Goal: Task Accomplishment & Management: Manage account settings

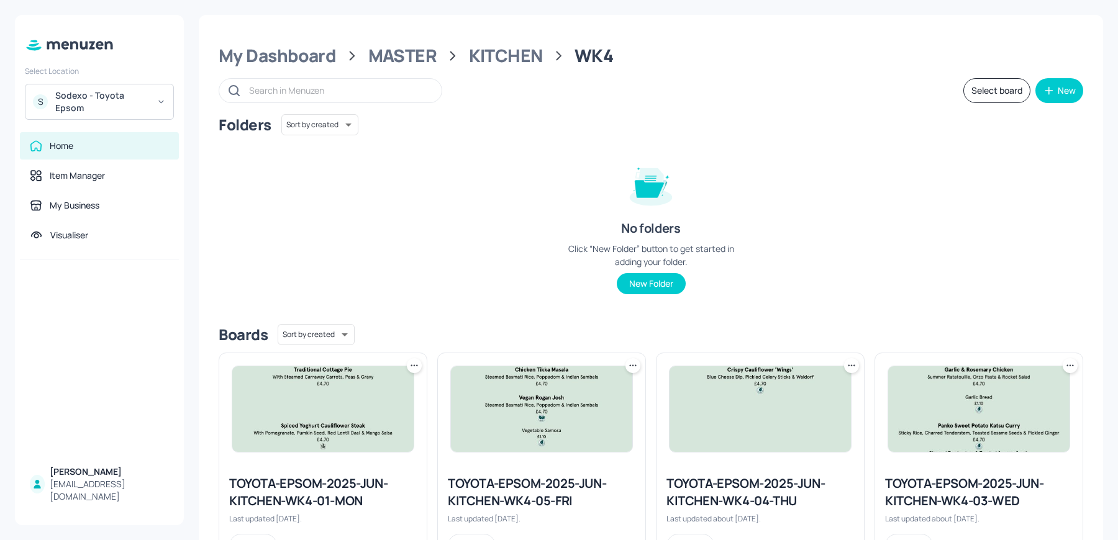
click at [106, 111] on div "Sodexo - Toyota Epsom" at bounding box center [102, 101] width 94 height 25
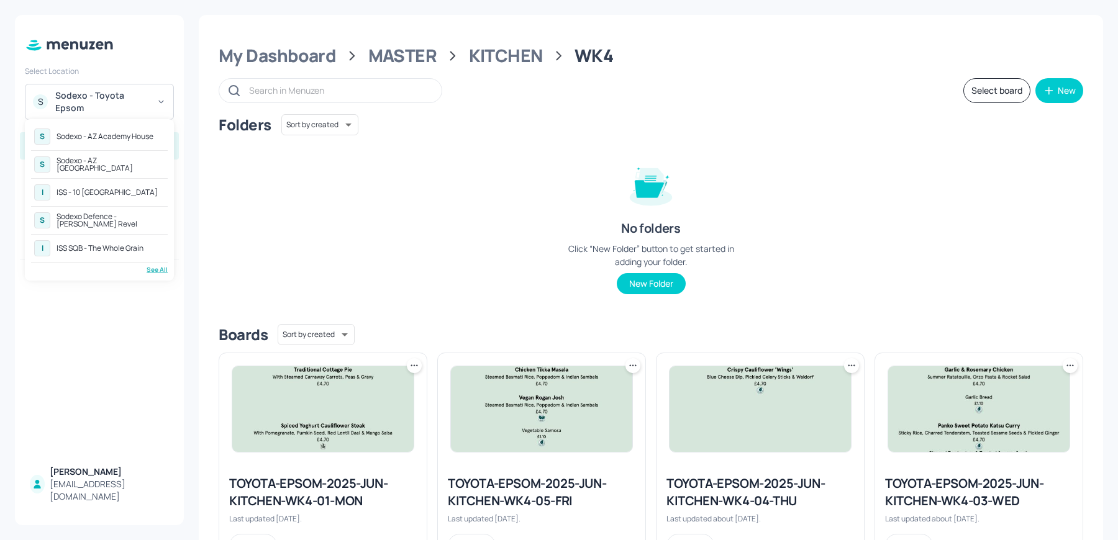
click at [157, 266] on div "See All" at bounding box center [99, 269] width 137 height 9
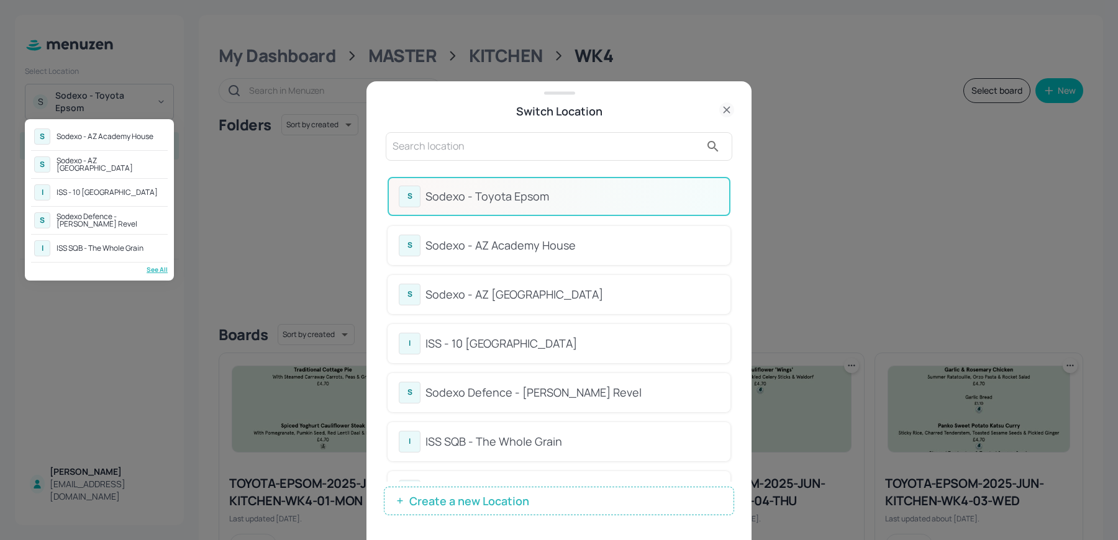
click at [668, 155] on div at bounding box center [559, 270] width 1118 height 540
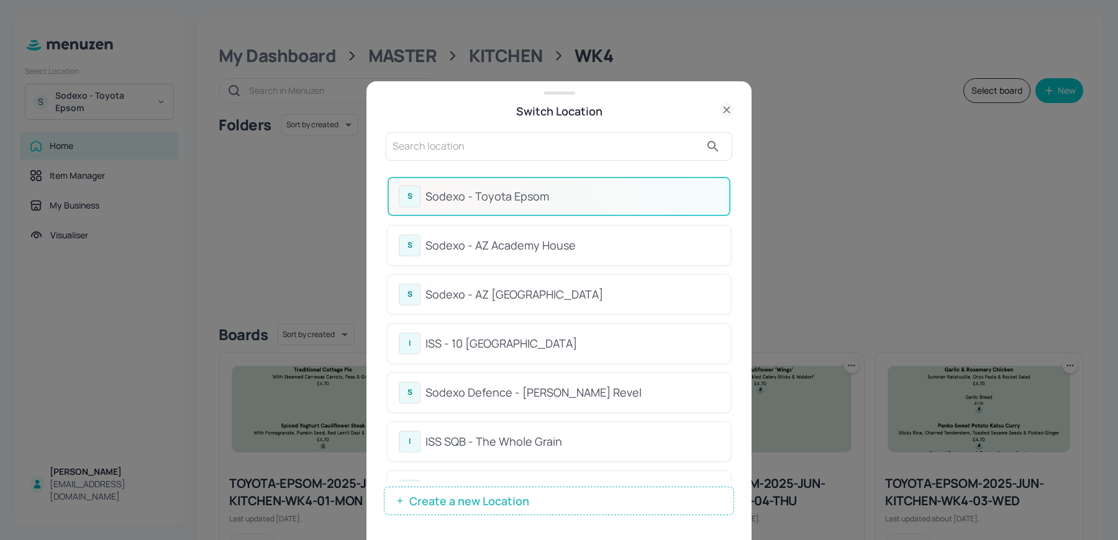
click at [645, 152] on input "text" at bounding box center [547, 147] width 308 height 20
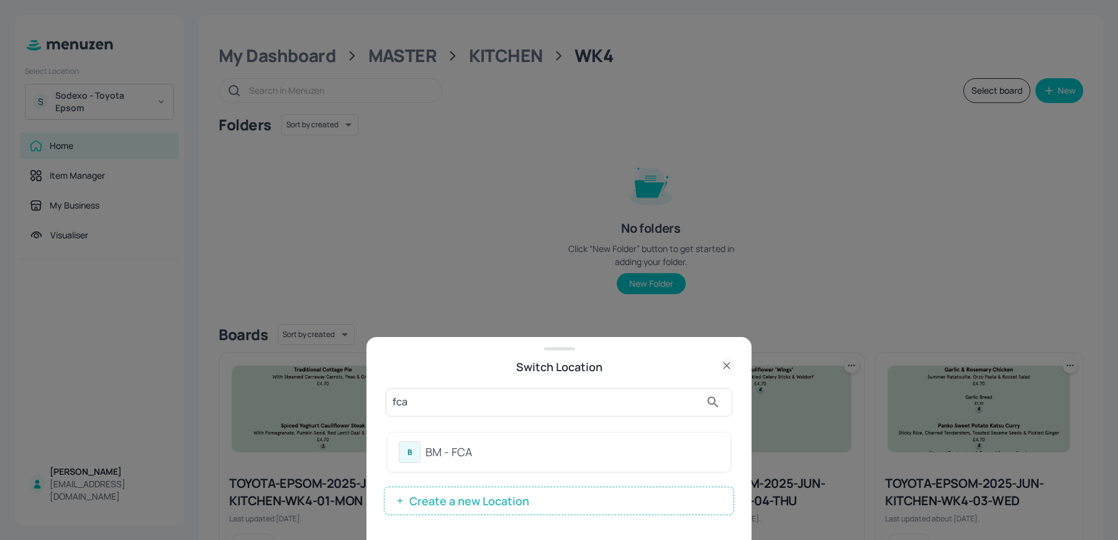
type input "fca"
click at [441, 465] on div "B BM - FCA" at bounding box center [559, 452] width 343 height 39
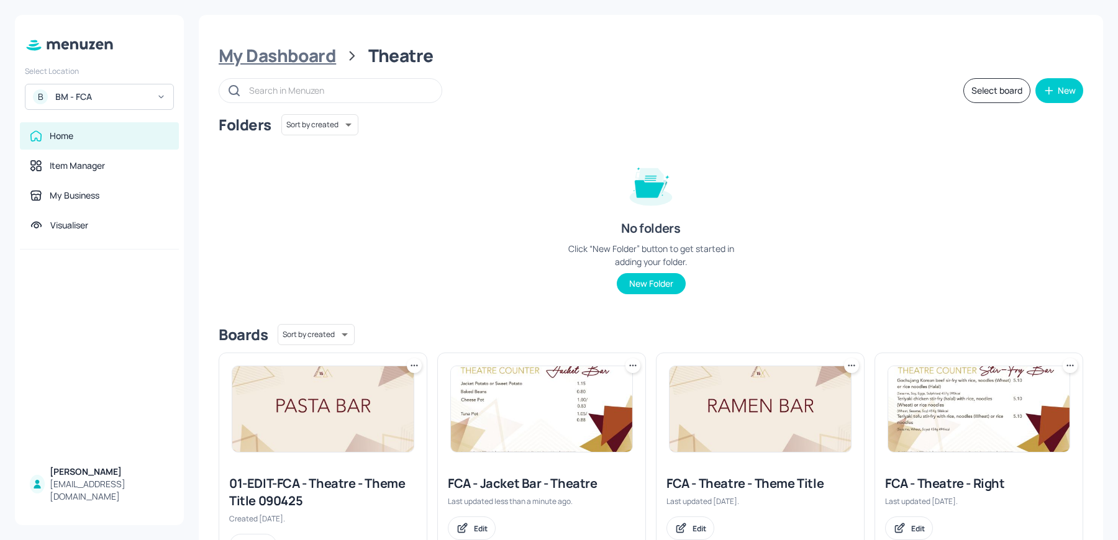
click at [287, 63] on div "My Dashboard" at bounding box center [277, 56] width 117 height 22
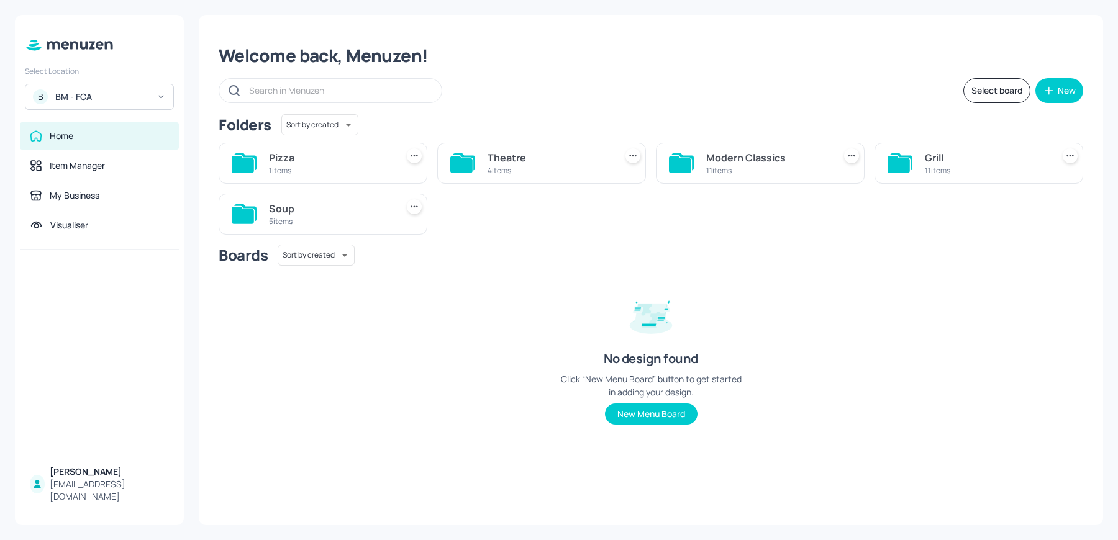
click at [553, 165] on div "4 items" at bounding box center [549, 170] width 123 height 11
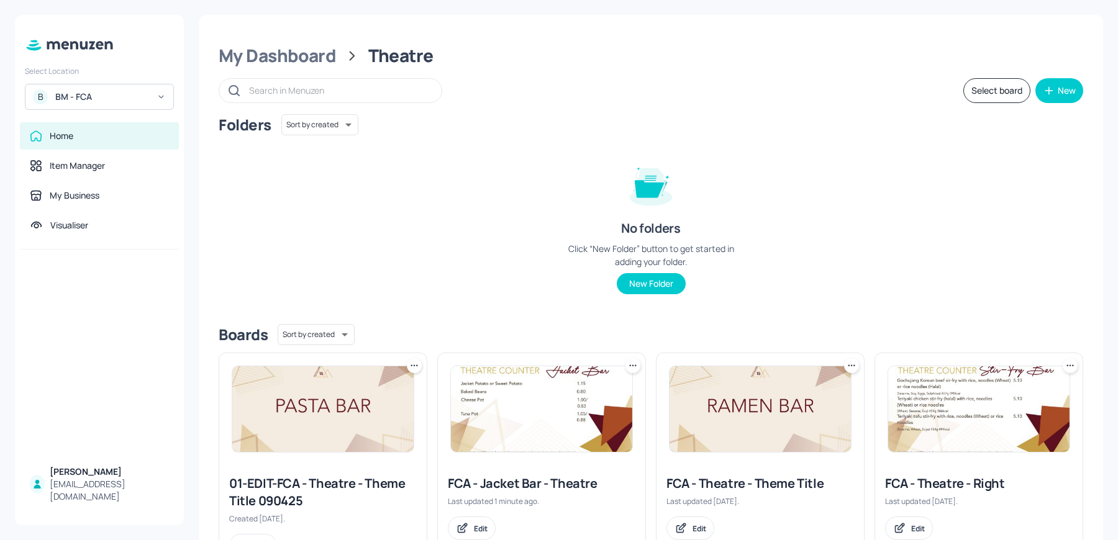
scroll to position [57, 0]
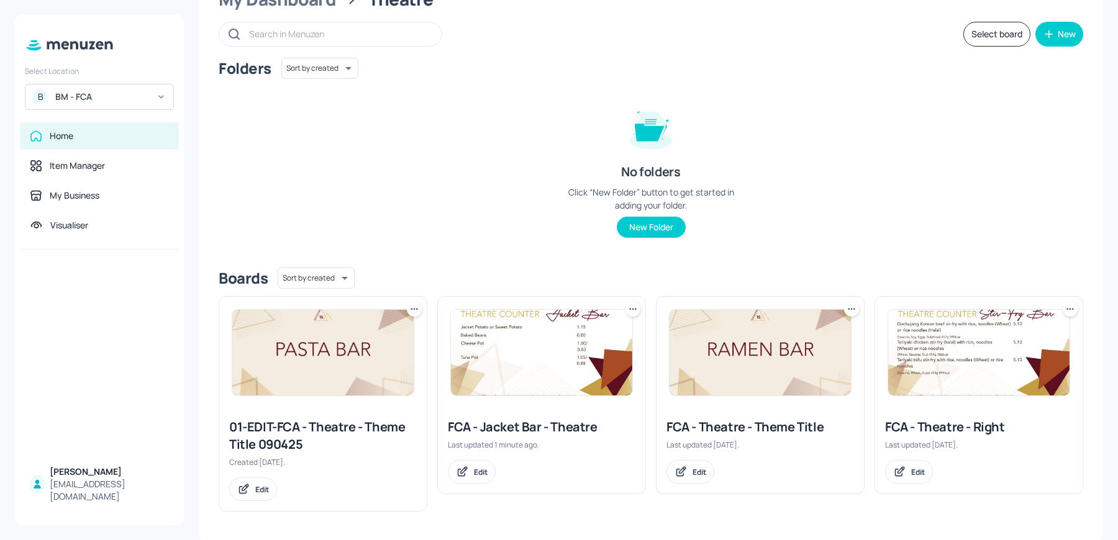
click at [517, 338] on img at bounding box center [541, 353] width 181 height 86
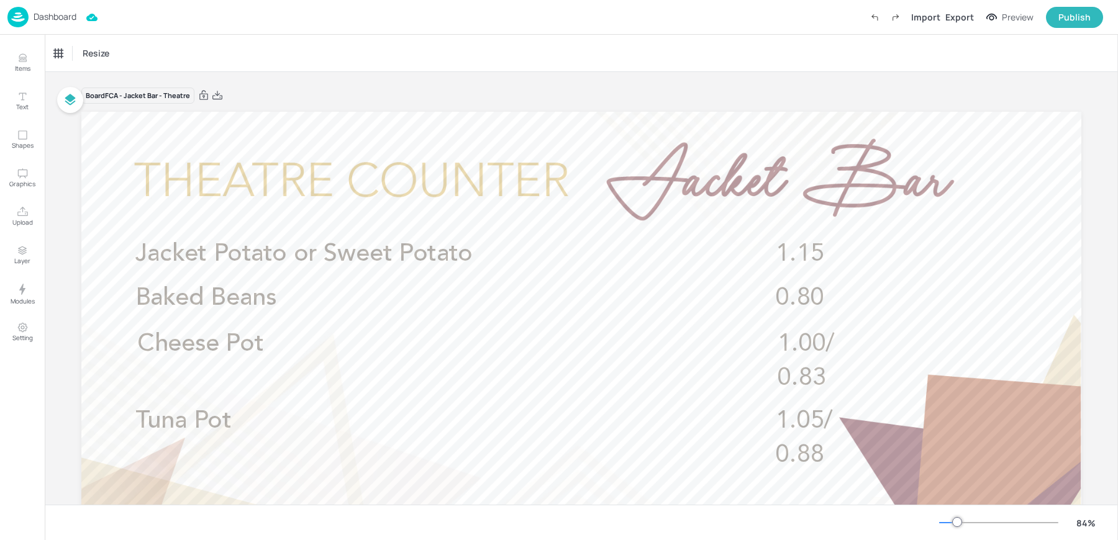
click at [40, 17] on p "Dashboard" at bounding box center [55, 16] width 43 height 9
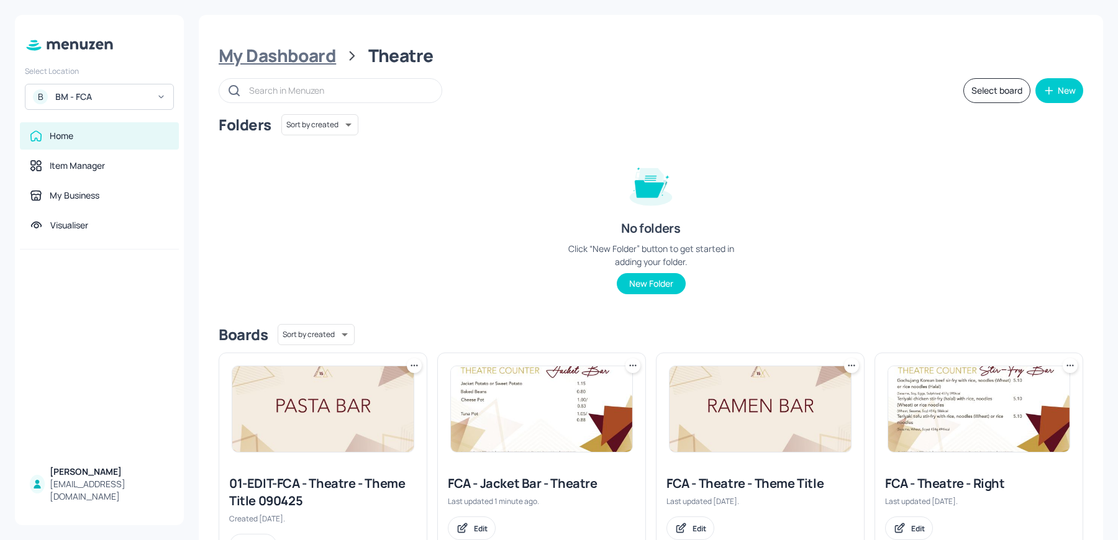
click at [319, 65] on div "My Dashboard" at bounding box center [277, 56] width 117 height 22
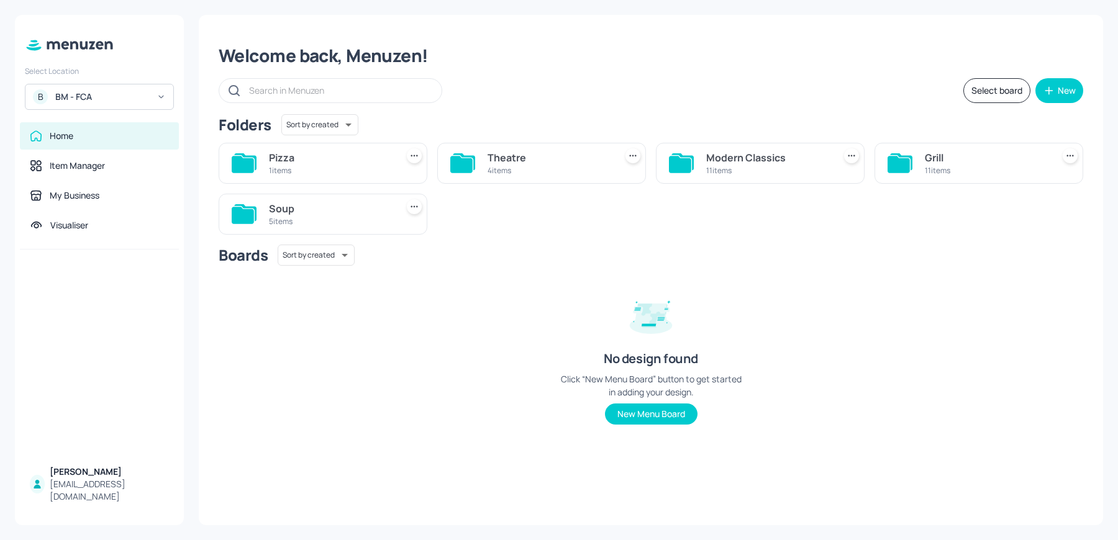
click at [942, 165] on div "11 items" at bounding box center [986, 170] width 123 height 11
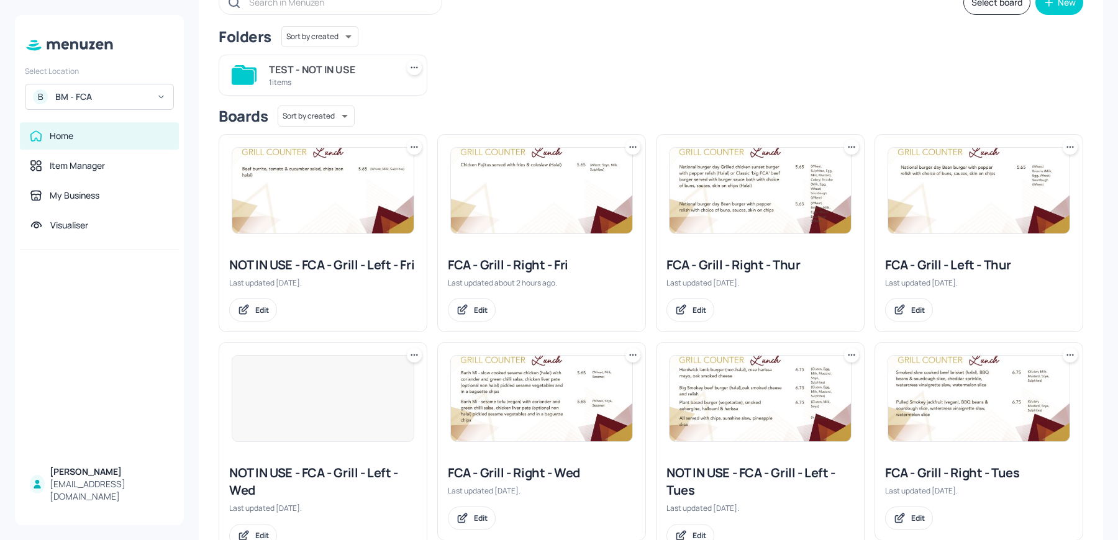
scroll to position [103, 0]
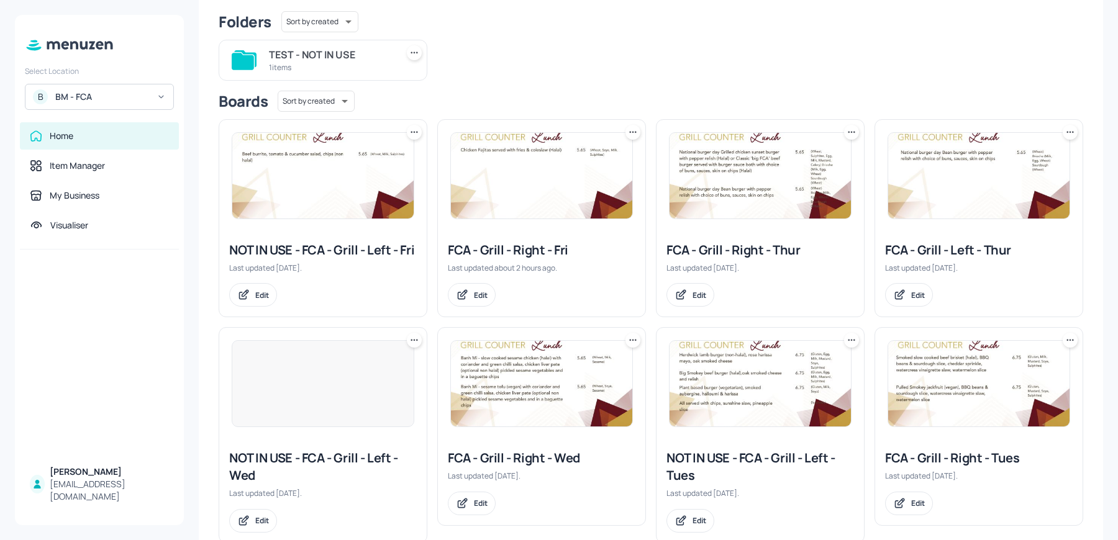
click at [531, 186] on img at bounding box center [541, 176] width 181 height 86
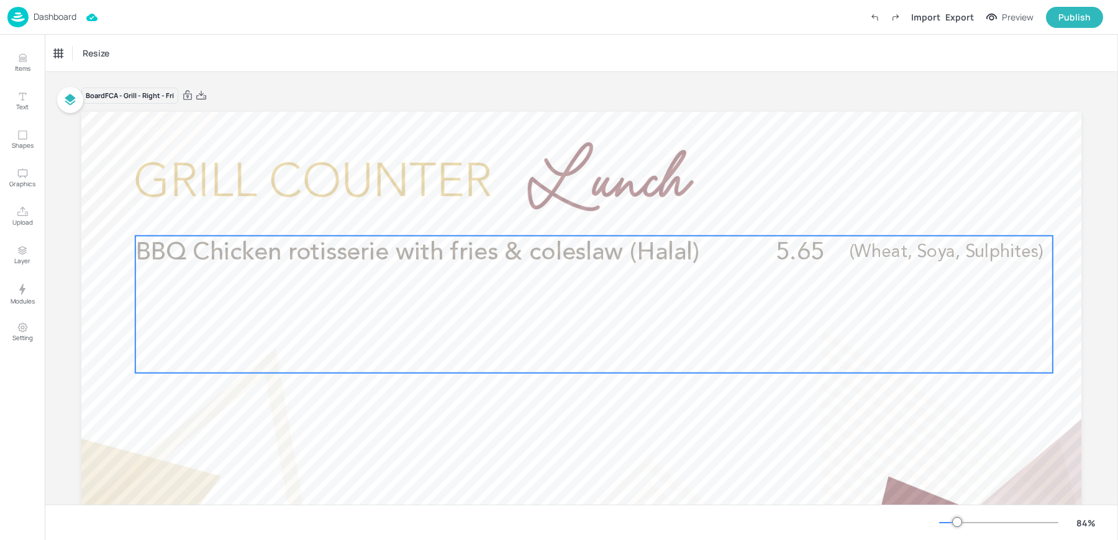
click at [476, 332] on div "BBQ Chicken rotisserie with fries & coleslaw (Halal) 5.65 (Wheat, Soya, Sulphit…" at bounding box center [593, 304] width 917 height 137
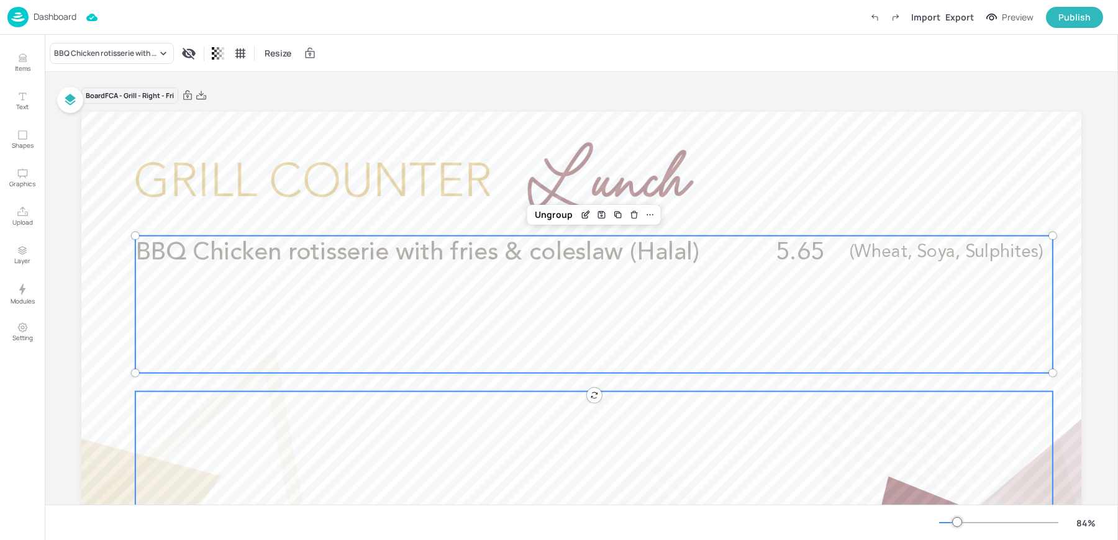
click at [371, 460] on div at bounding box center [593, 460] width 917 height 137
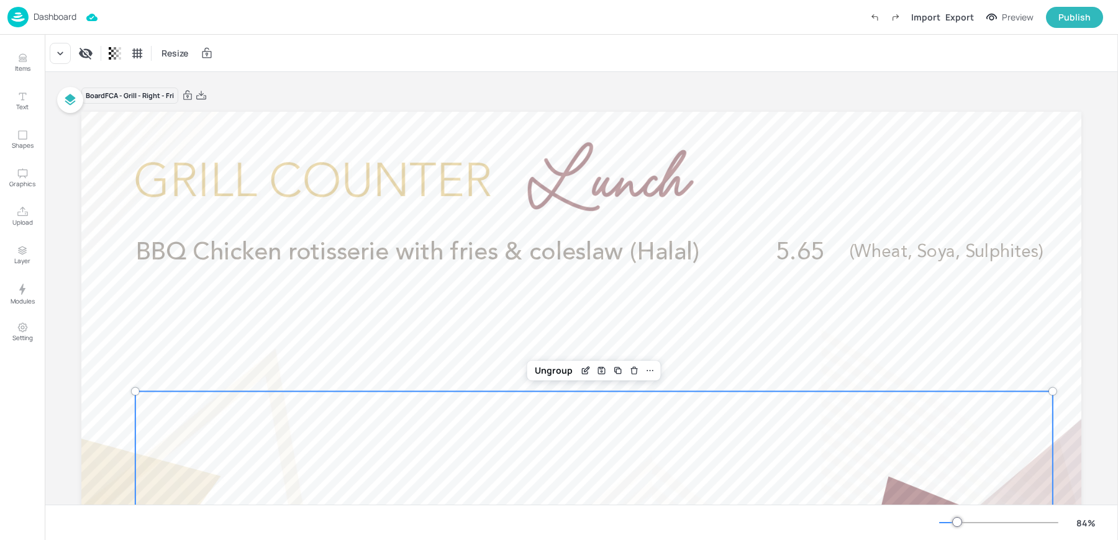
click at [22, 5] on div "Dashboard Import Export Preview Publish" at bounding box center [555, 17] width 1096 height 34
click at [20, 16] on img at bounding box center [17, 17] width 21 height 20
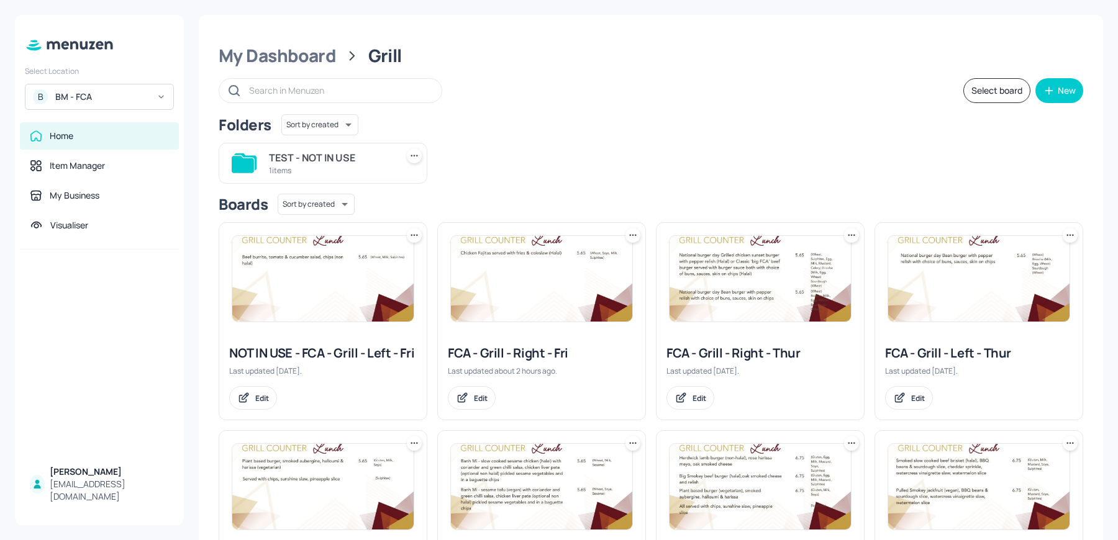
click at [312, 305] on img at bounding box center [322, 279] width 181 height 86
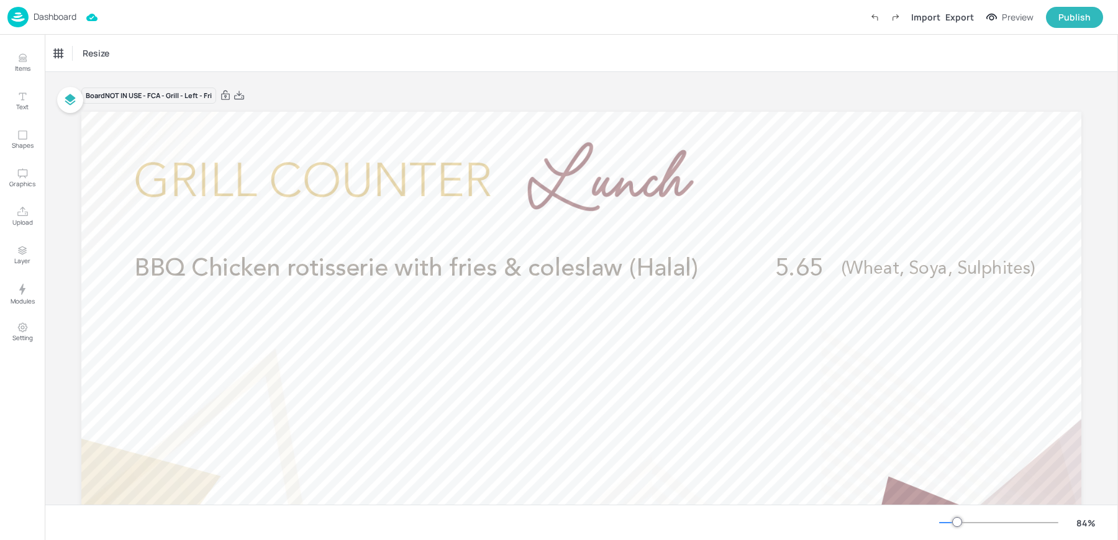
click at [55, 24] on div "Dashboard" at bounding box center [41, 17] width 69 height 20
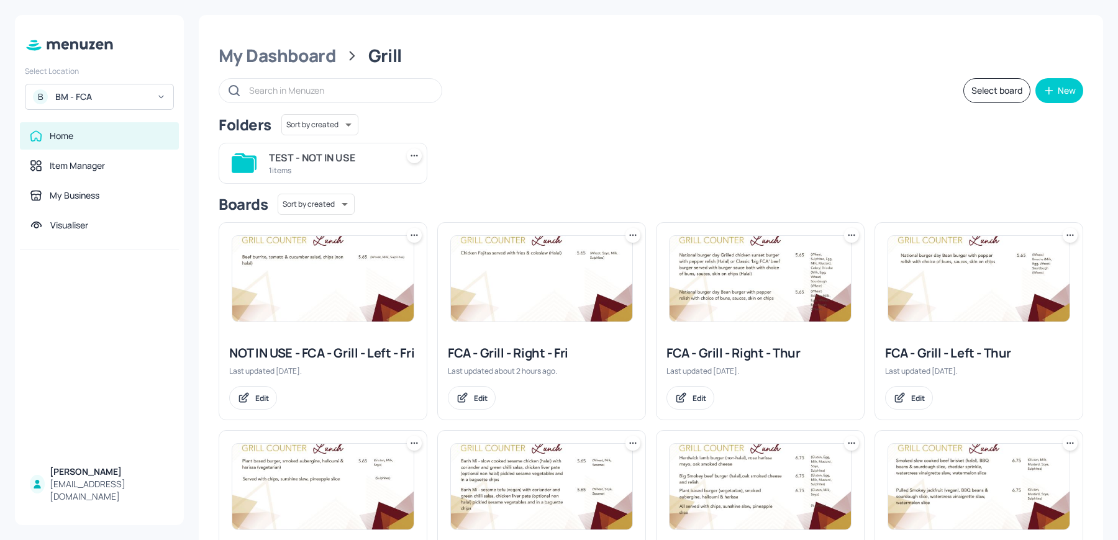
click at [548, 299] on img at bounding box center [541, 279] width 181 height 86
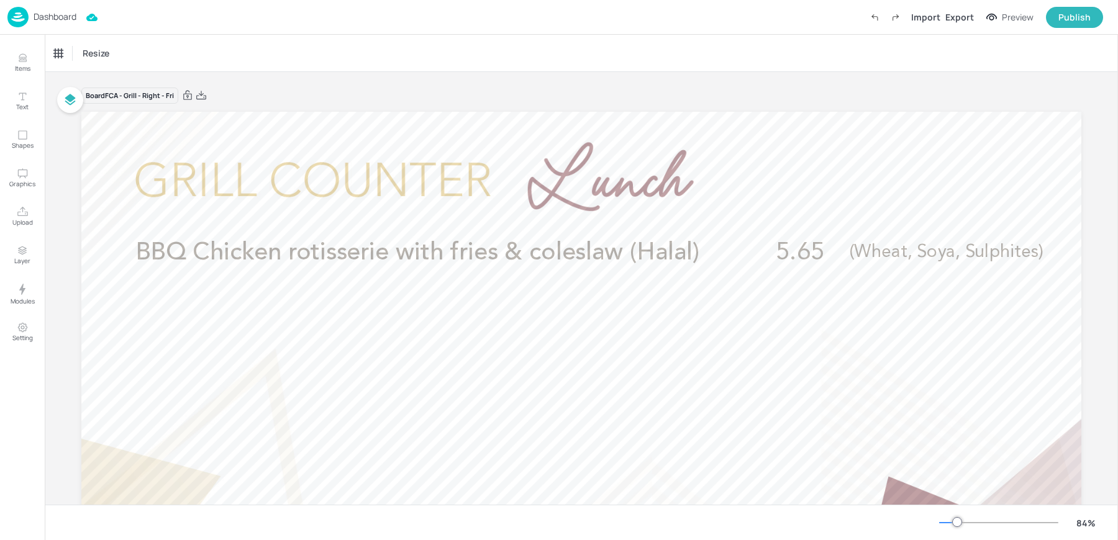
click at [48, 14] on p "Dashboard" at bounding box center [55, 16] width 43 height 9
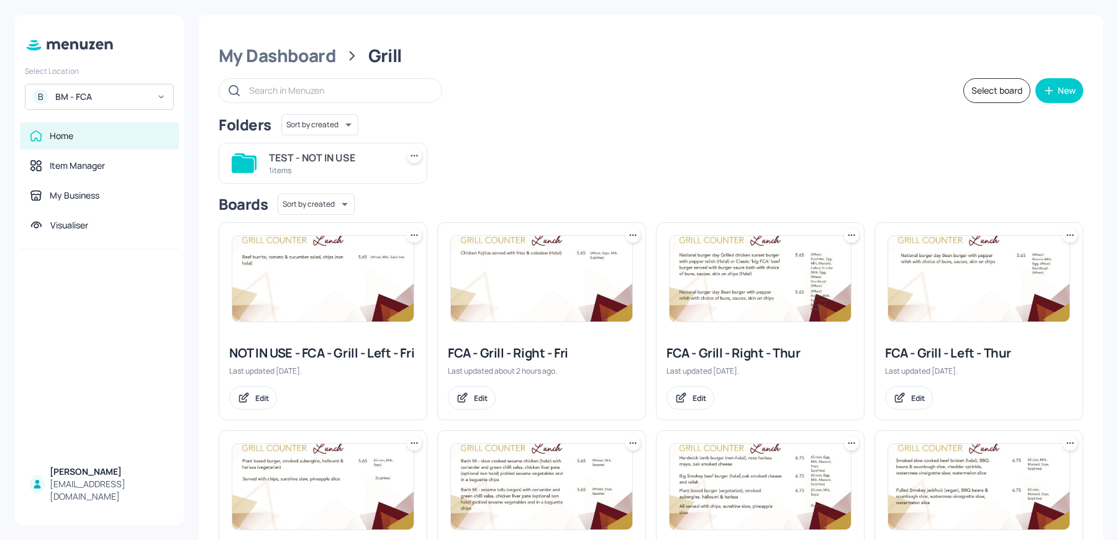
click at [301, 279] on img at bounding box center [322, 279] width 181 height 86
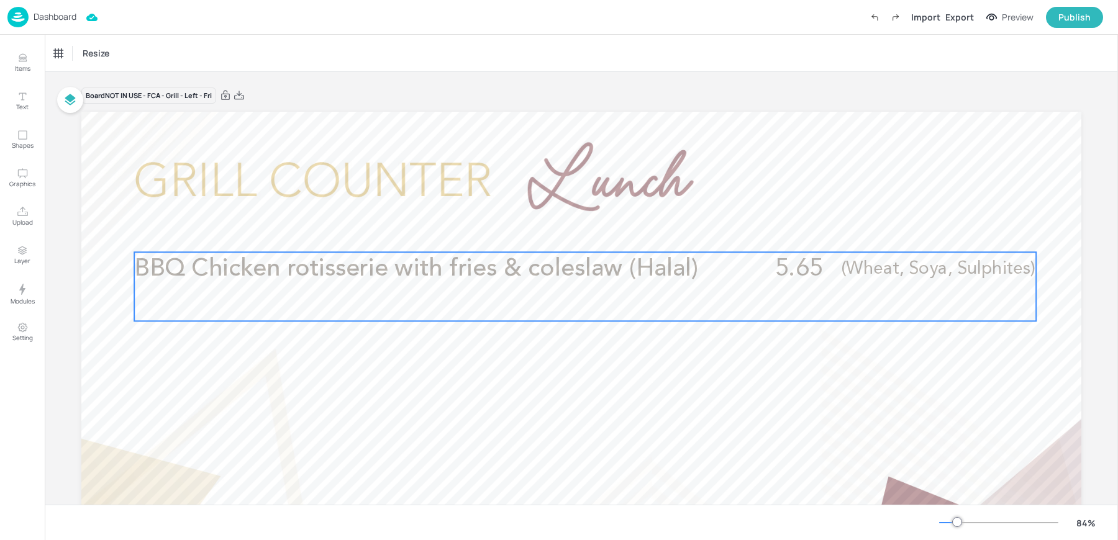
click at [312, 270] on span "BBQ Chicken rotisserie with fries & coleslaw (Halal)" at bounding box center [416, 269] width 564 height 24
click at [573, 234] on icon "Edit Item" at bounding box center [576, 232] width 6 height 6
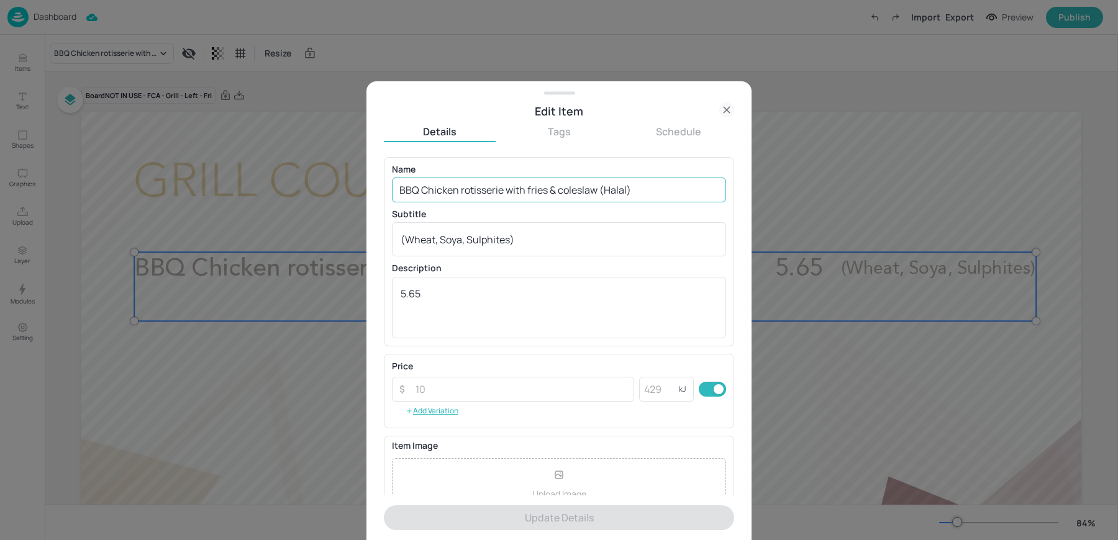
click at [450, 193] on input "BBQ Chicken rotisserie with fries & coleslaw (Halal)" at bounding box center [559, 190] width 334 height 25
paste input "Chicken Fajitas served with fries & coleslaw (Halal) (Wheat, soya, milk, sulphi…"
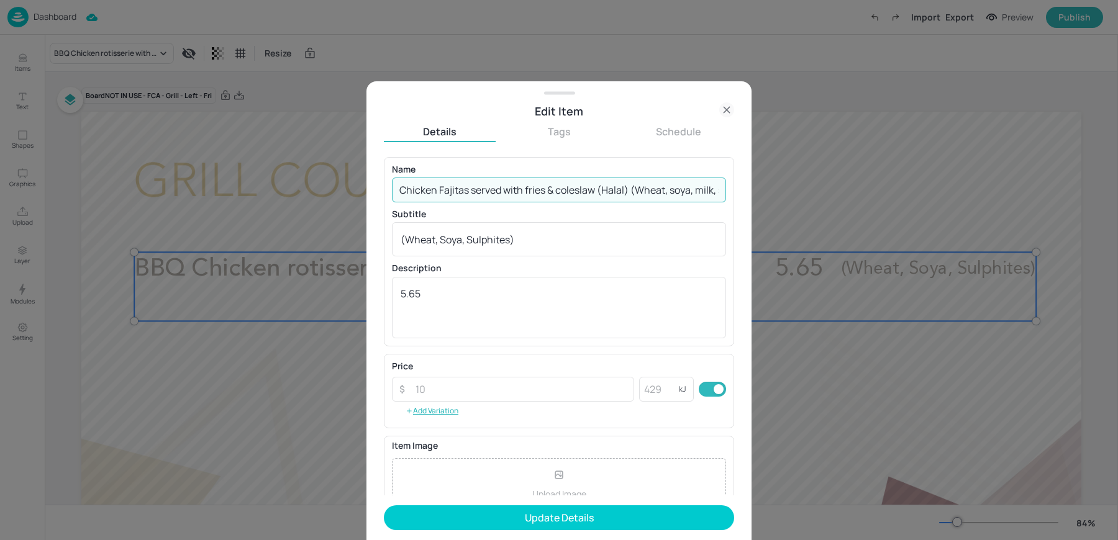
scroll to position [0, 50]
drag, startPoint x: 581, startPoint y: 188, endPoint x: 769, endPoint y: 194, distance: 188.3
click at [769, 194] on div "Edit Item Details Tags Schedule Name Chicken Fajitas served with fries & colesl…" at bounding box center [559, 270] width 1118 height 540
type input "Chicken Fajitas served with fries & coleslaw (Halal)"
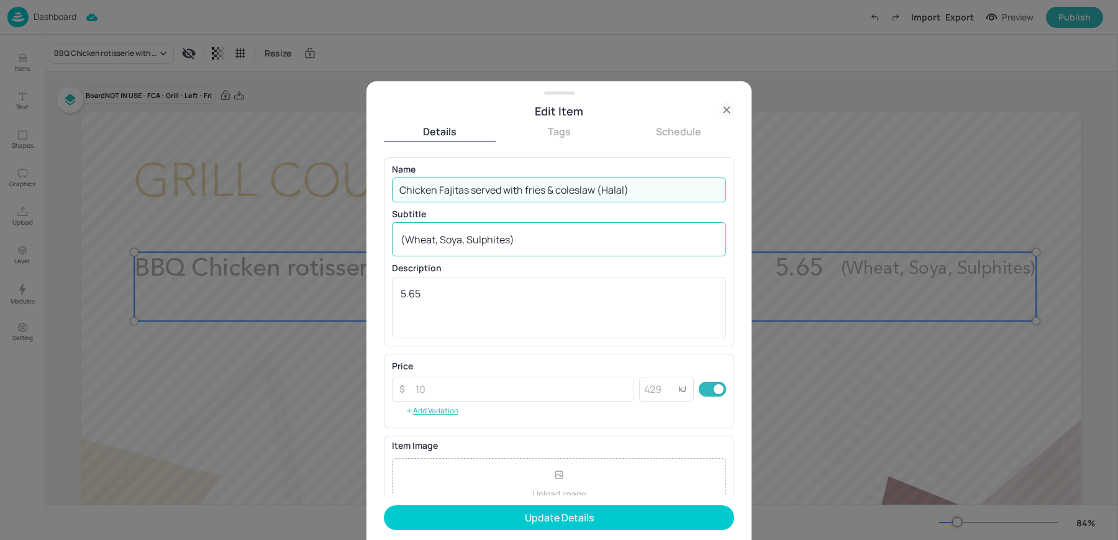
click at [533, 238] on textarea "(Wheat, Soya, Sulphites)" at bounding box center [559, 240] width 317 height 14
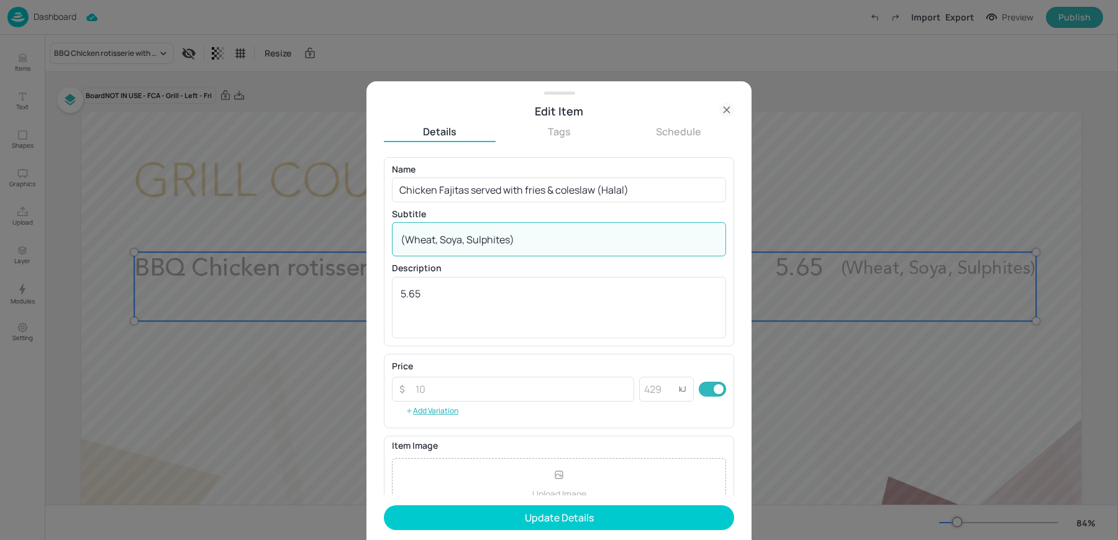
click at [533, 238] on textarea "(Wheat, Soya, Sulphites)" at bounding box center [559, 240] width 317 height 14
paste textarea "soya, milk, s"
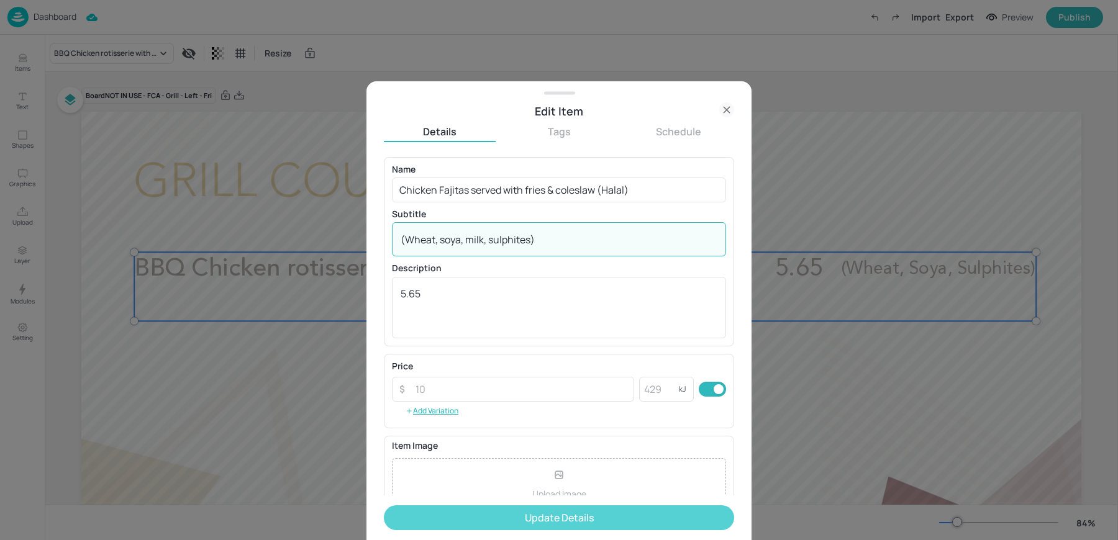
type textarea "(Wheat, soya, milk, sulphites)"
click at [475, 517] on button "Update Details" at bounding box center [559, 518] width 350 height 25
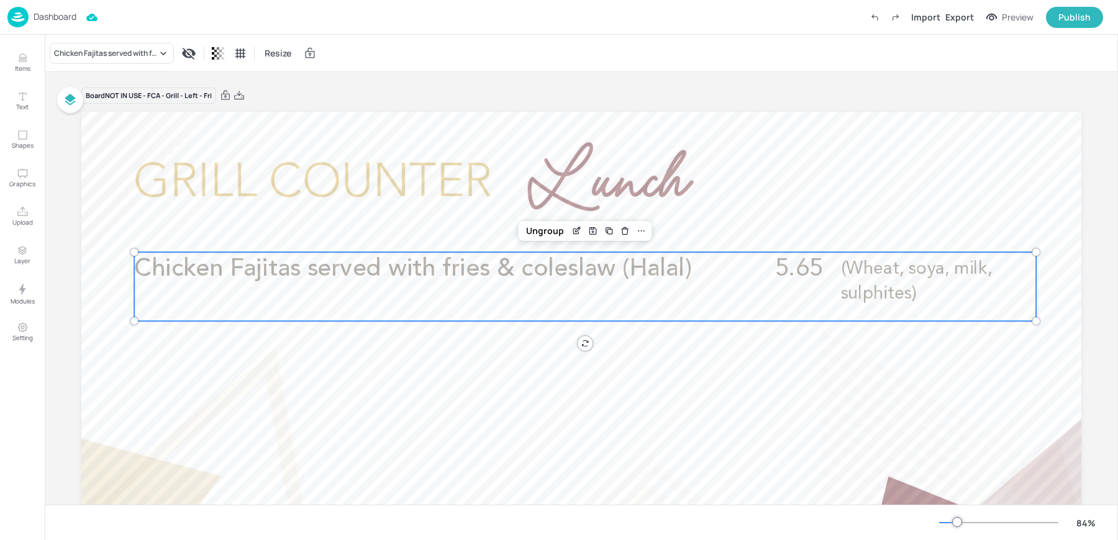
click at [389, 48] on div "Chicken Fajitas served with fries & coleslaw (Halal) Resize" at bounding box center [581, 53] width 1073 height 37
click at [52, 21] on p "Dashboard" at bounding box center [55, 16] width 43 height 9
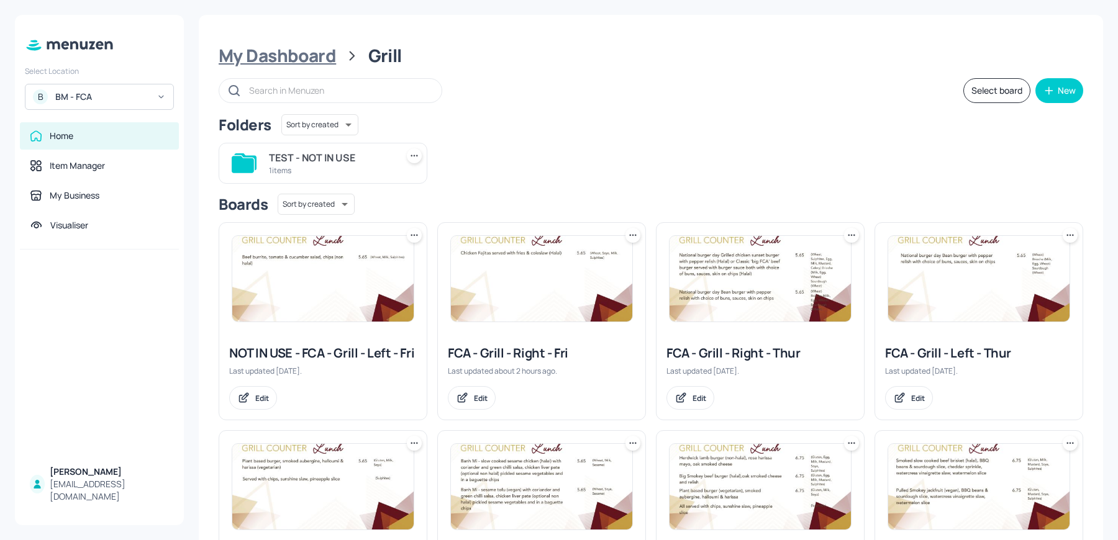
click at [306, 59] on div "My Dashboard" at bounding box center [277, 56] width 117 height 22
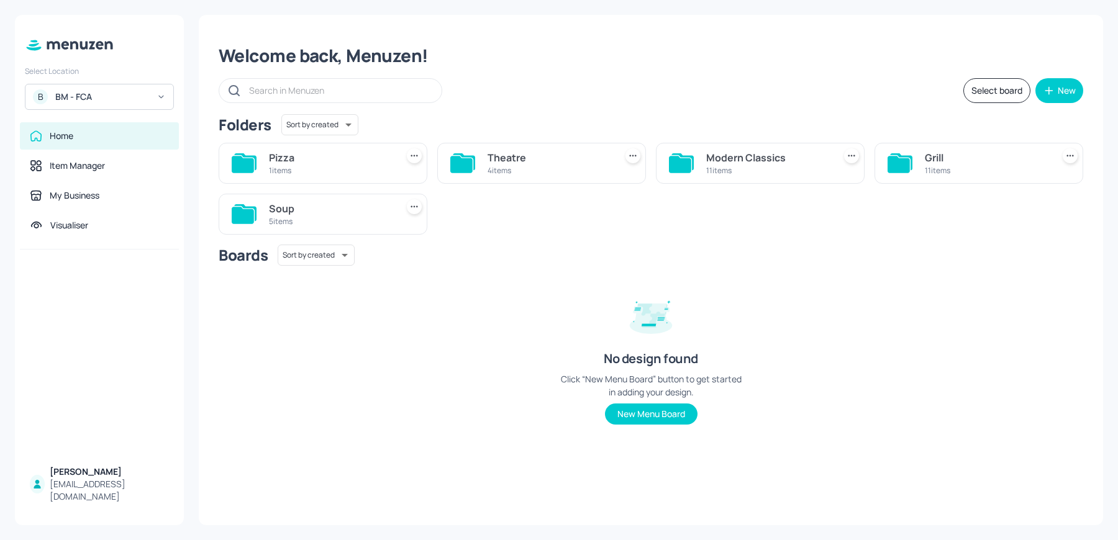
click at [510, 160] on div "Theatre" at bounding box center [549, 157] width 123 height 15
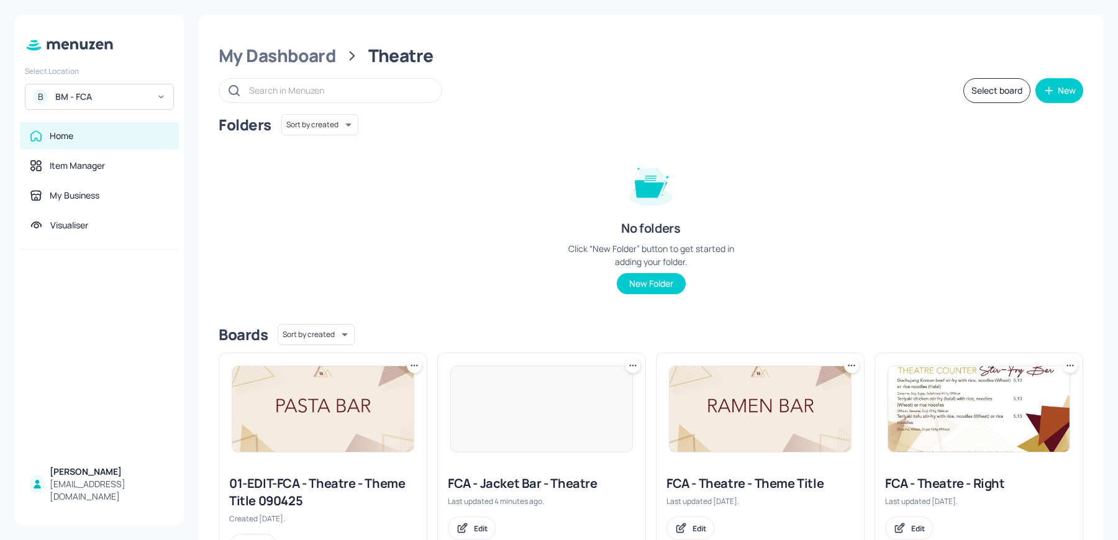
click at [512, 417] on img at bounding box center [541, 409] width 181 height 86
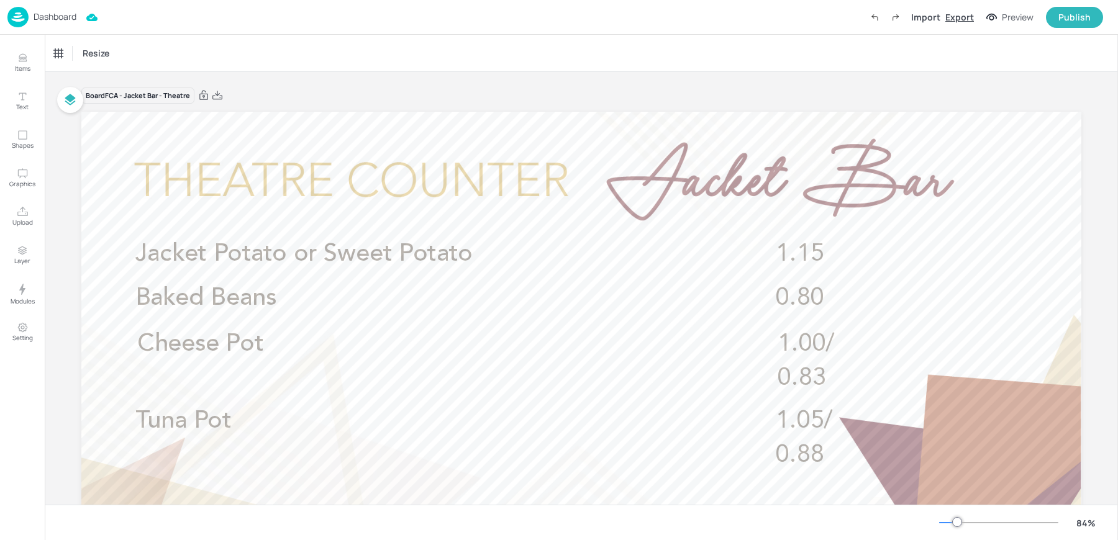
click at [963, 19] on div "Export" at bounding box center [959, 17] width 29 height 13
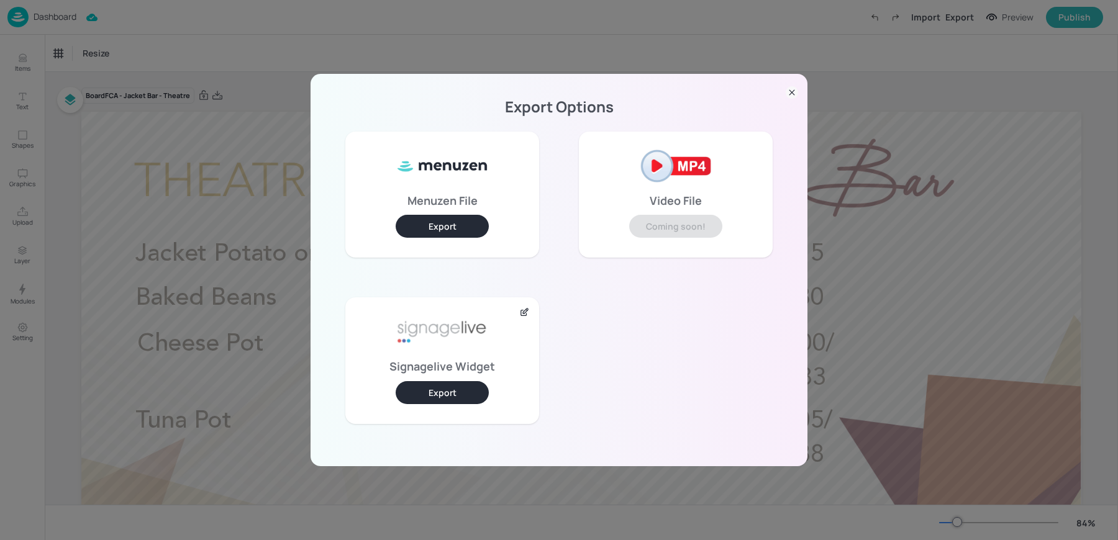
click at [417, 400] on button "Export" at bounding box center [442, 392] width 93 height 23
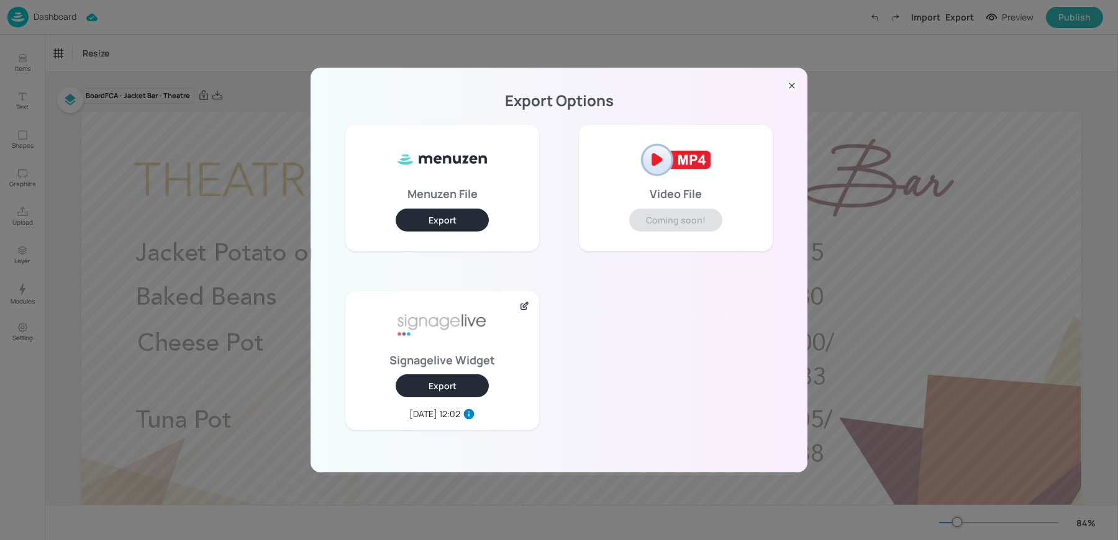
click at [202, 74] on div "Export Options Menuzen File Export Video File Coming soon! Signagelive Widget E…" at bounding box center [559, 270] width 1118 height 540
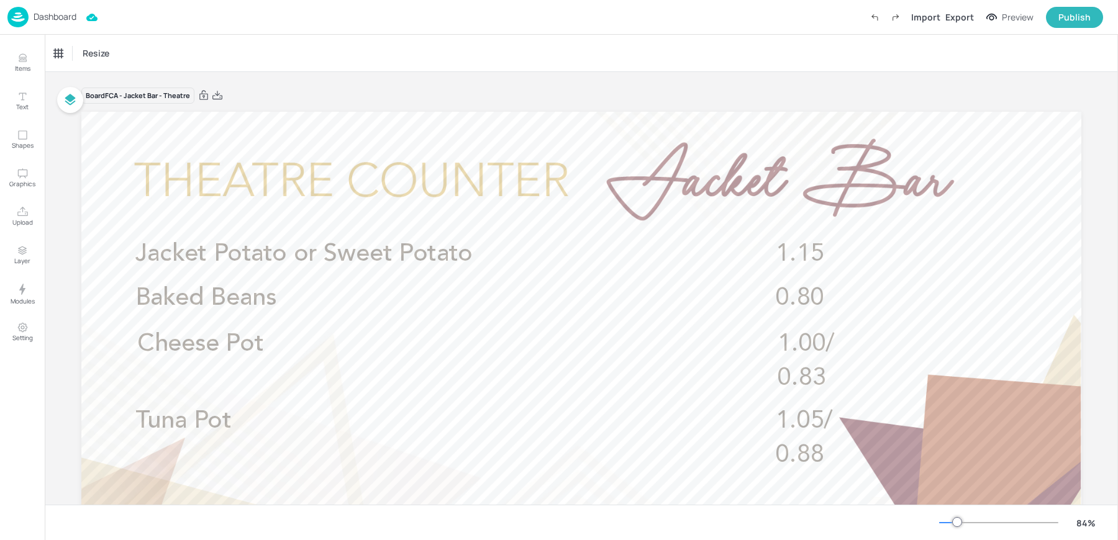
click at [29, 20] on div "Dashboard" at bounding box center [41, 17] width 69 height 20
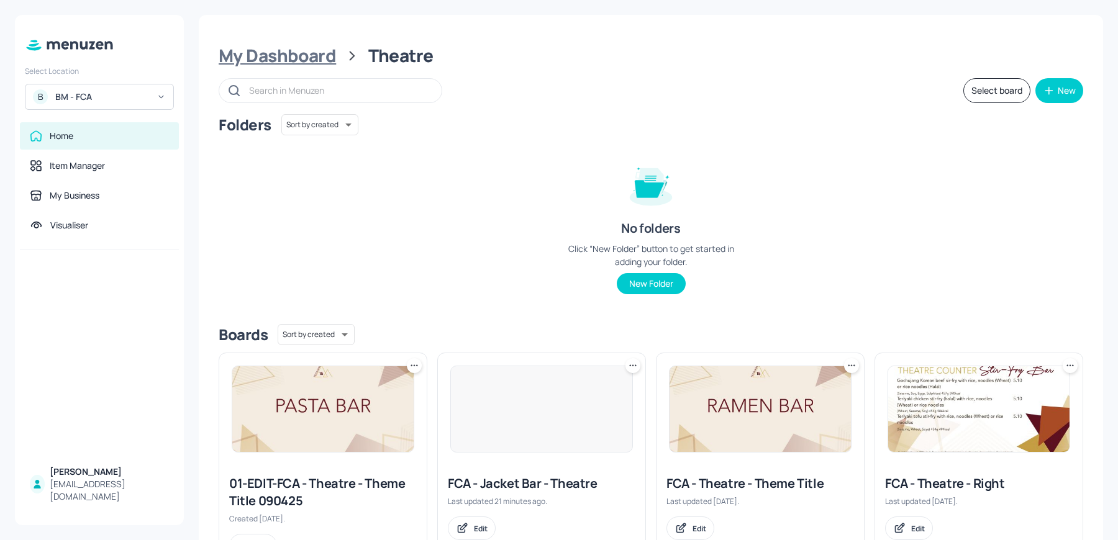
click at [258, 48] on div "My Dashboard" at bounding box center [277, 56] width 117 height 22
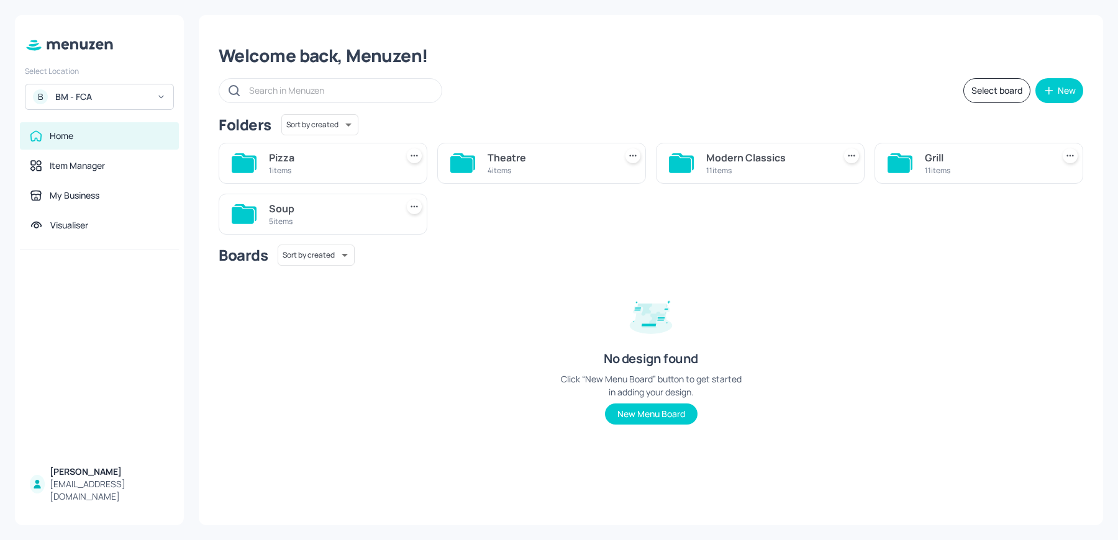
click at [899, 168] on icon at bounding box center [899, 164] width 22 height 17
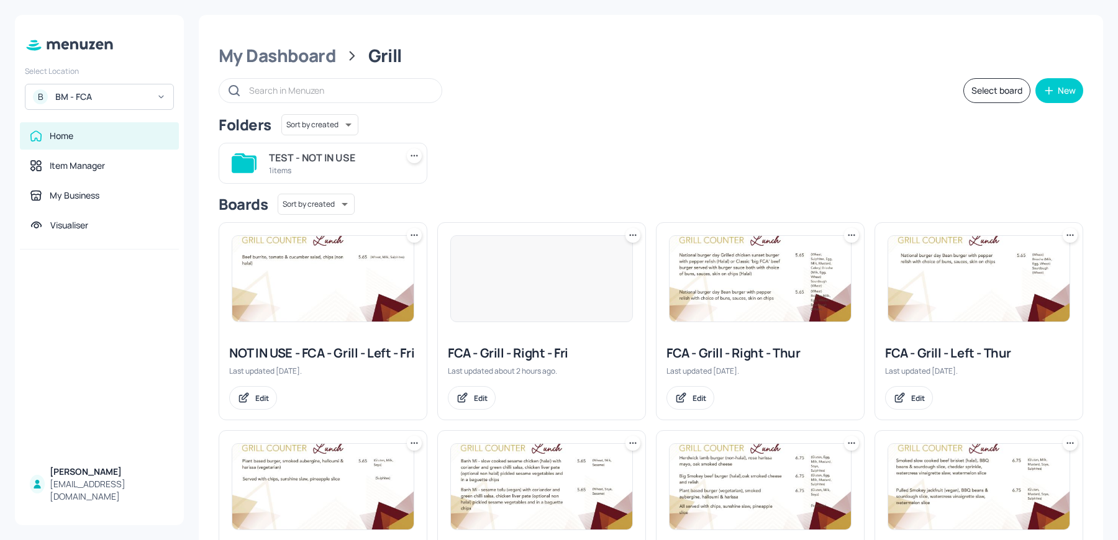
click at [559, 296] on img at bounding box center [541, 279] width 181 height 86
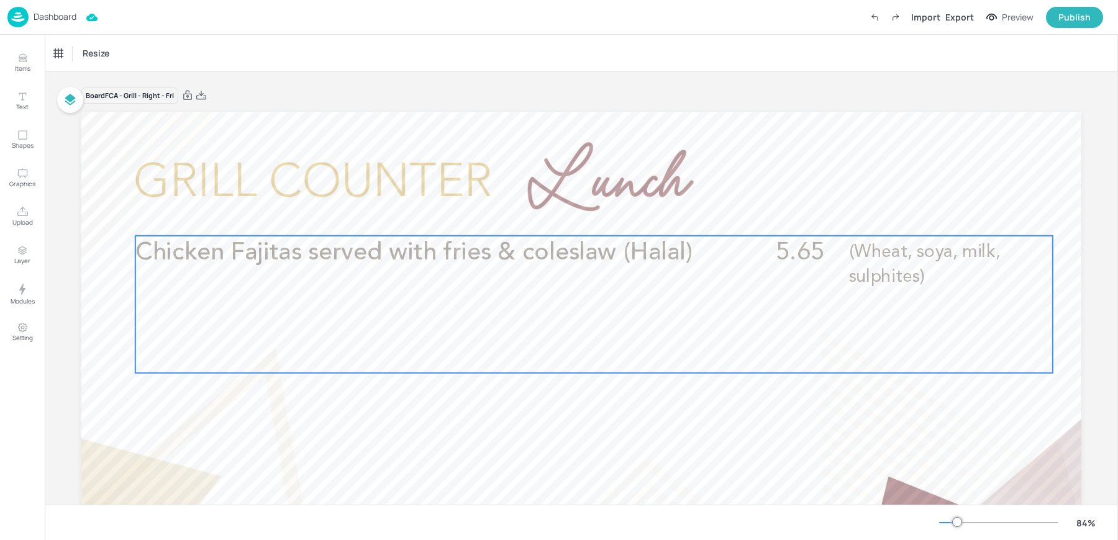
click at [407, 258] on span "Chicken Fajitas served with fries & coleslaw (Halal)" at bounding box center [413, 252] width 557 height 24
click at [86, 55] on div "Chicken Fajitas served with fries & coleslaw (Halal)" at bounding box center [105, 53] width 103 height 11
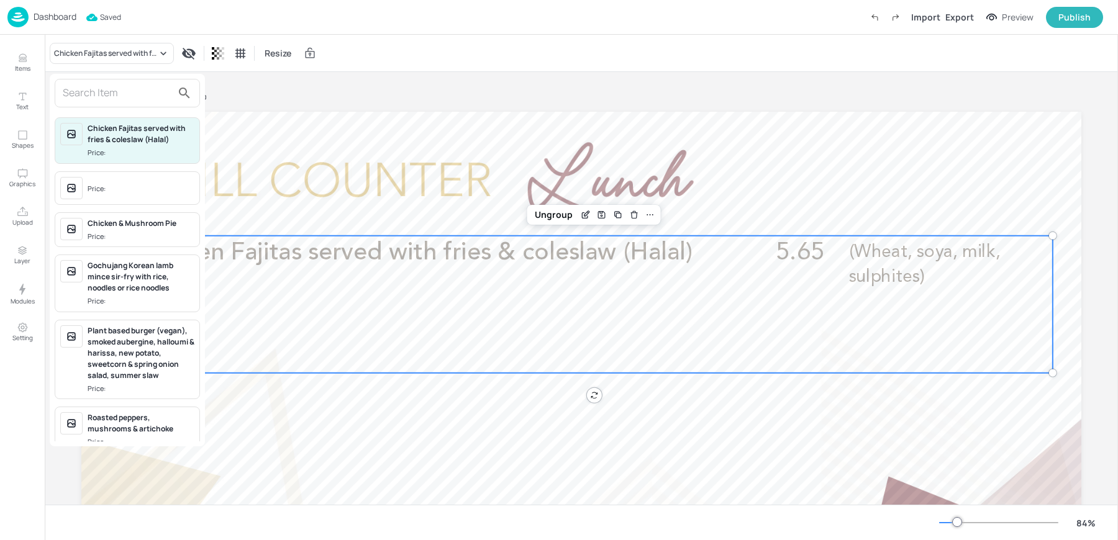
click at [102, 84] on input "text" at bounding box center [117, 93] width 109 height 20
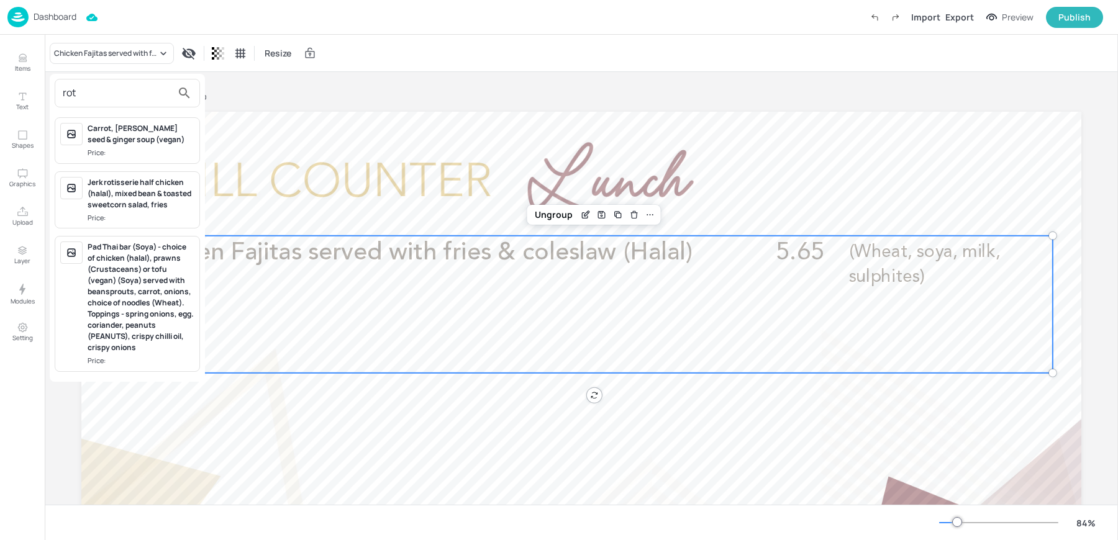
type input "rot"
click at [339, 429] on div at bounding box center [559, 270] width 1118 height 540
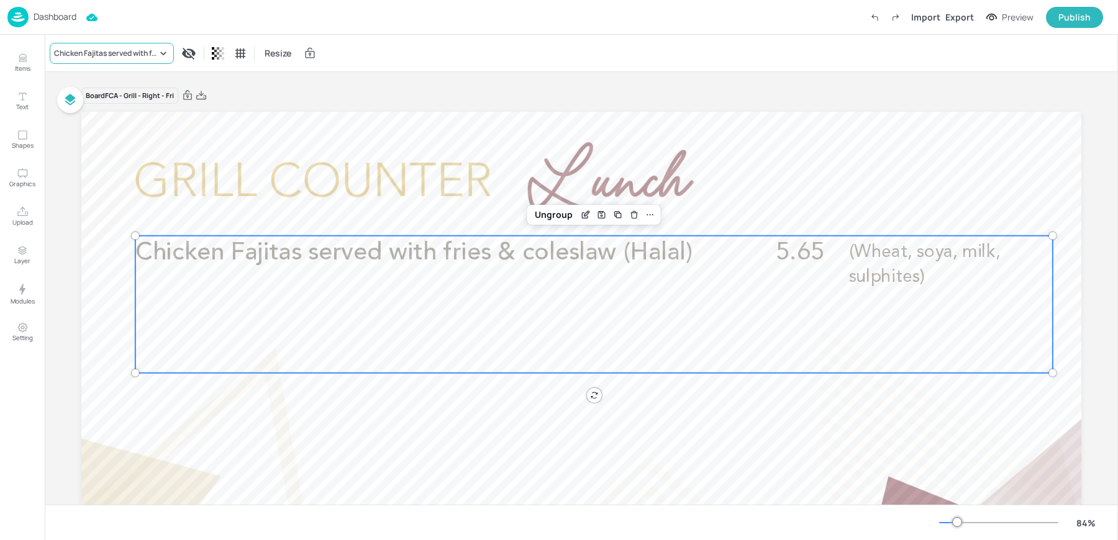
click at [122, 45] on div "Chicken Fajitas served with fries & coleslaw (Halal)" at bounding box center [112, 53] width 124 height 21
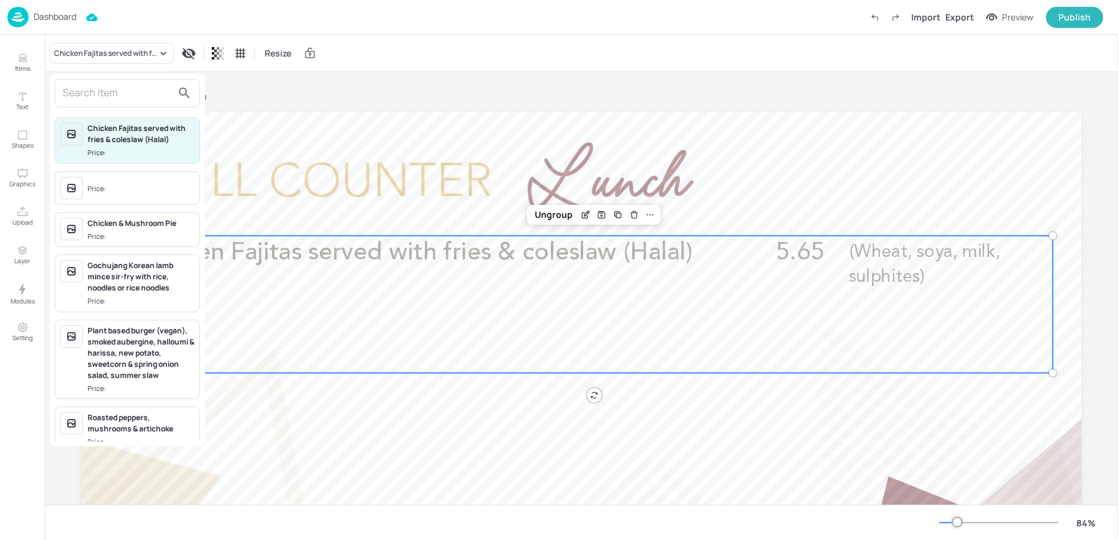
click at [129, 185] on span "Price:" at bounding box center [141, 189] width 107 height 20
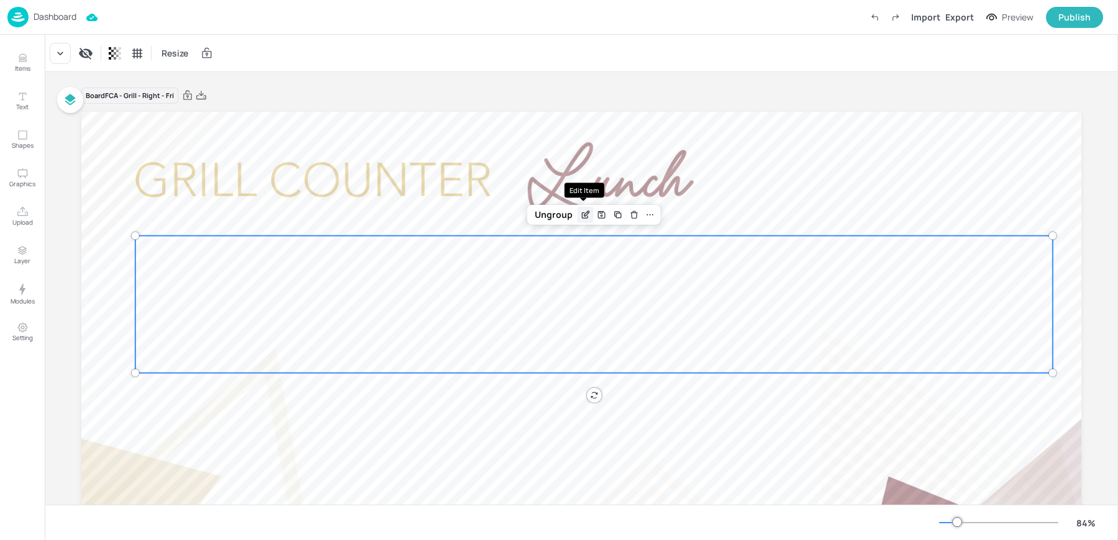
click at [581, 214] on icon "Edit Item" at bounding box center [586, 215] width 11 height 10
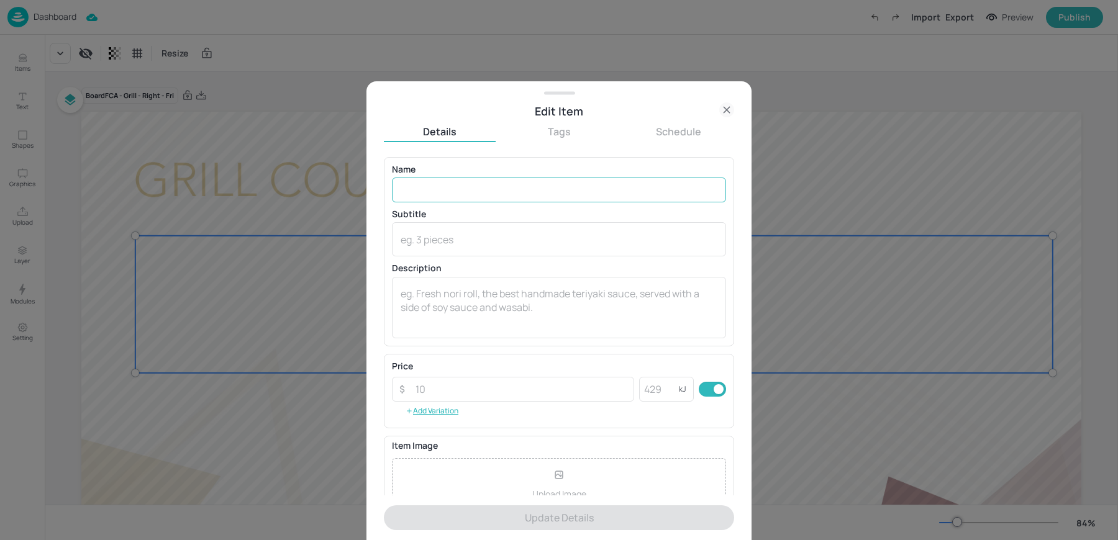
click at [416, 190] on input "text" at bounding box center [559, 190] width 334 height 25
paste input "BBQ Chicken rotisserie with fries & coleslaw (Halal) (Wheat, soya, sulphites) 5…"
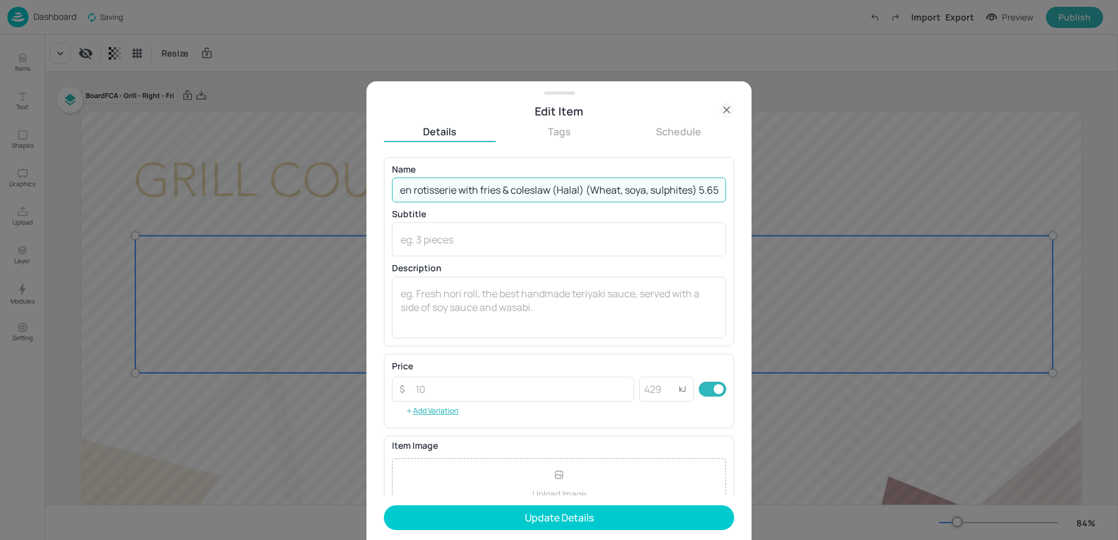
drag, startPoint x: 690, startPoint y: 192, endPoint x: 739, endPoint y: 192, distance: 49.1
click at [739, 192] on div "Edit Item Details Tags Schedule Name BBQ Chicken rotisserie with fries & colesl…" at bounding box center [558, 311] width 385 height 460
type input "BBQ Chicken rotisserie with fries & coleslaw (Halal) (Wheat, soya, sulphites)"
click at [520, 311] on textarea at bounding box center [559, 307] width 317 height 41
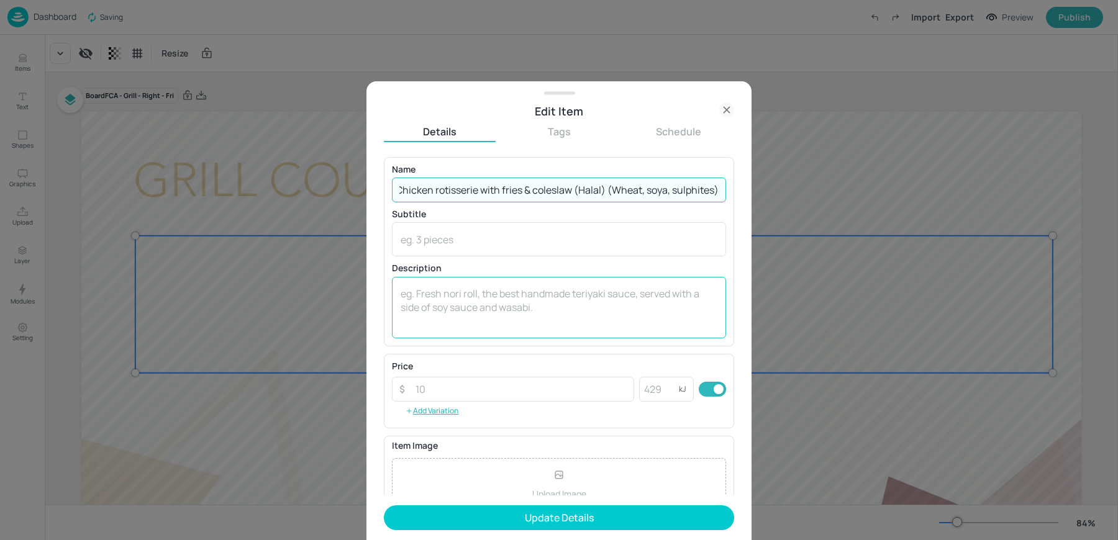
paste textarea "5.65"
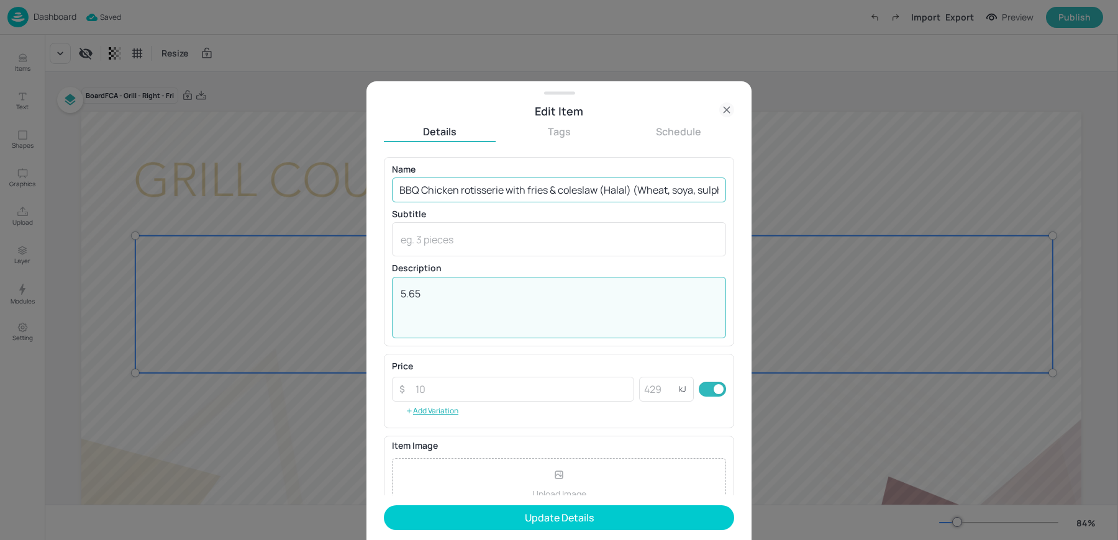
type textarea "5.65"
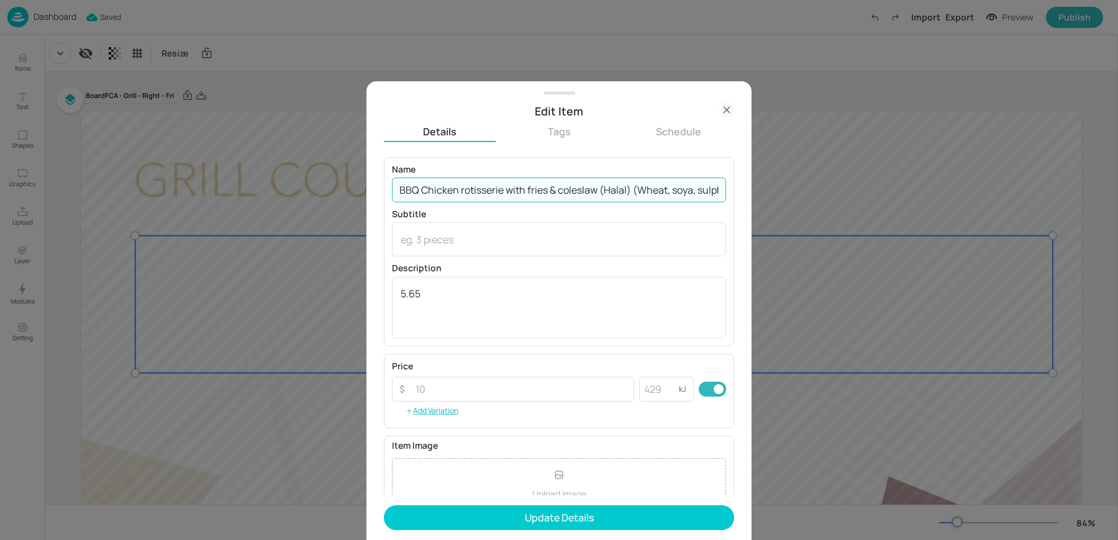
scroll to position [0, 31]
drag, startPoint x: 635, startPoint y: 189, endPoint x: 820, endPoint y: 186, distance: 185.7
click at [820, 186] on div "Edit Item Details Tags Schedule Name BBQ Chicken rotisserie with fries & colesl…" at bounding box center [559, 270] width 1118 height 540
type input "BBQ Chicken rotisserie with fries & coleslaw (Halal)"
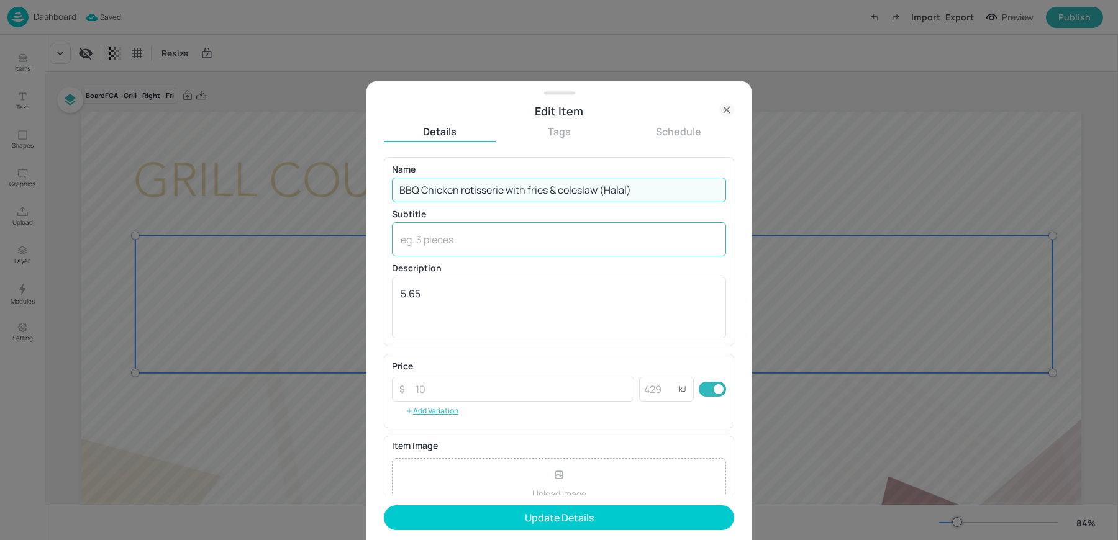
click at [509, 245] on textarea at bounding box center [559, 240] width 317 height 14
paste textarea "(Wheat, soya, sulphites)"
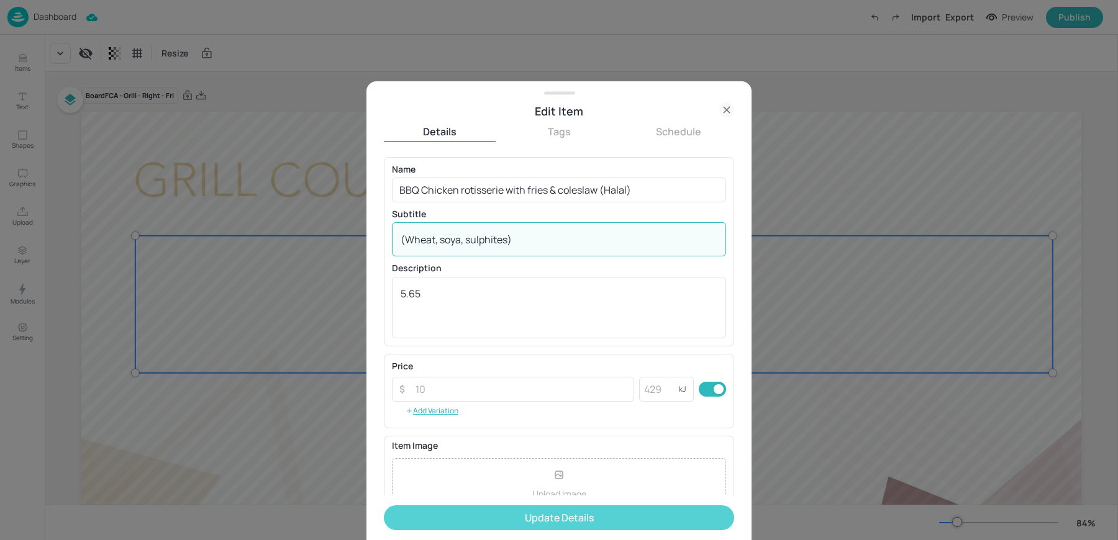
type textarea "(Wheat, soya, sulphites)"
click at [493, 515] on button "Update Details" at bounding box center [559, 518] width 350 height 25
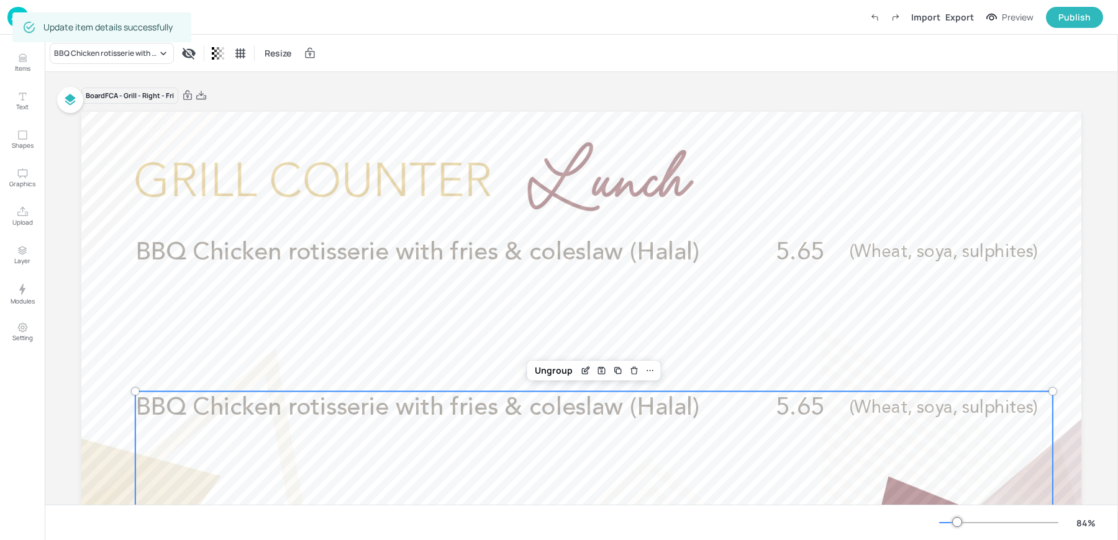
click at [362, 397] on span "BBQ Chicken rotisserie with fries & coleslaw (Halal)" at bounding box center [417, 408] width 564 height 24
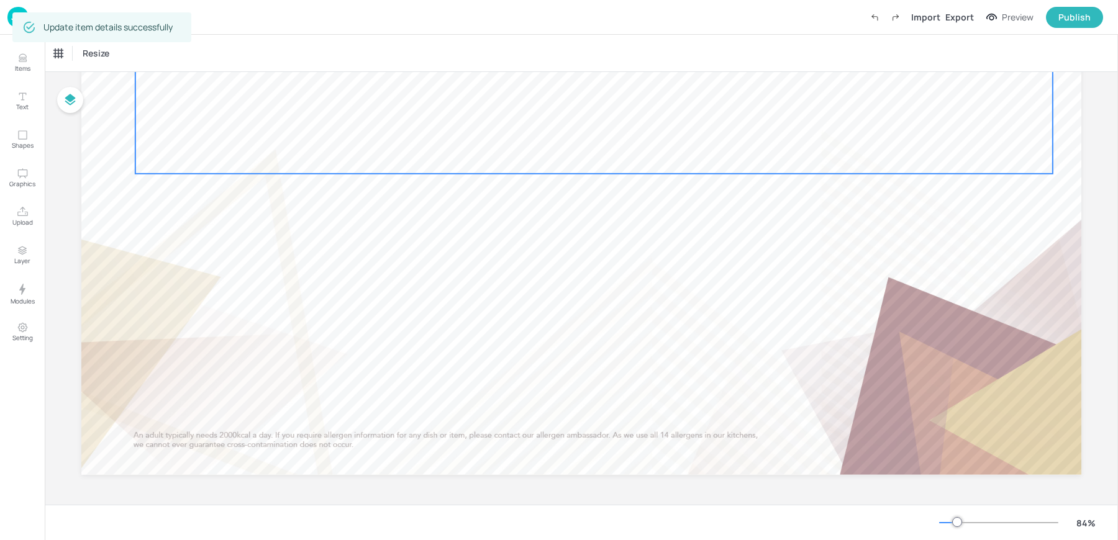
scroll to position [199, 0]
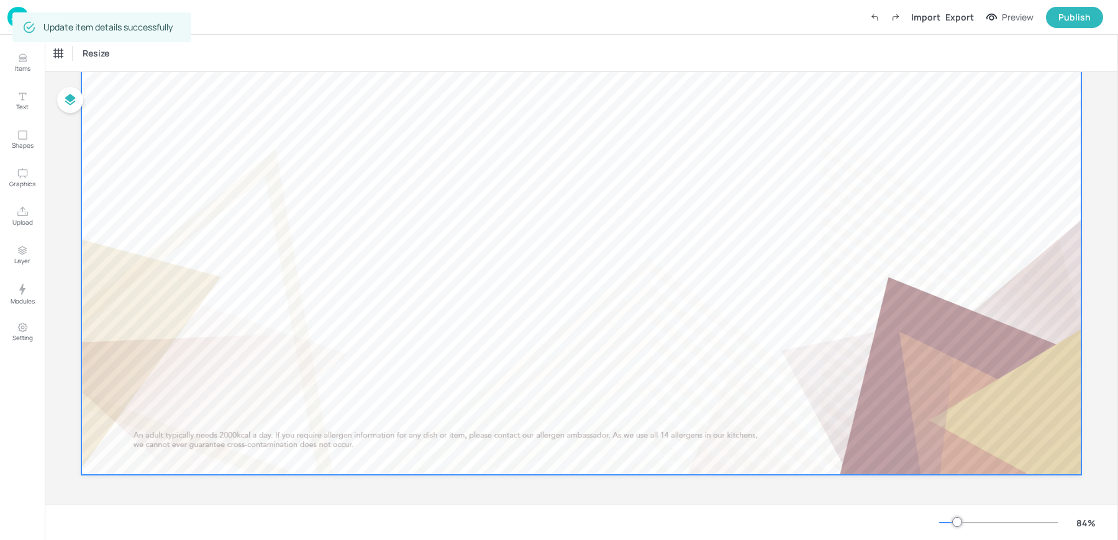
click at [447, 317] on div at bounding box center [581, 193] width 1000 height 563
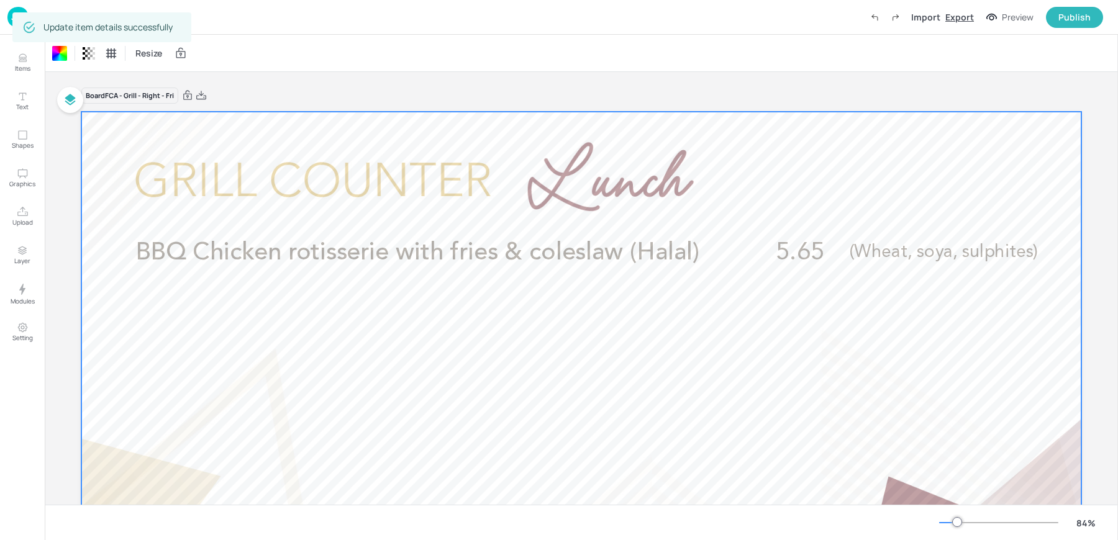
click at [956, 16] on div "Export" at bounding box center [959, 17] width 29 height 13
